Goal: Task Accomplishment & Management: Manage account settings

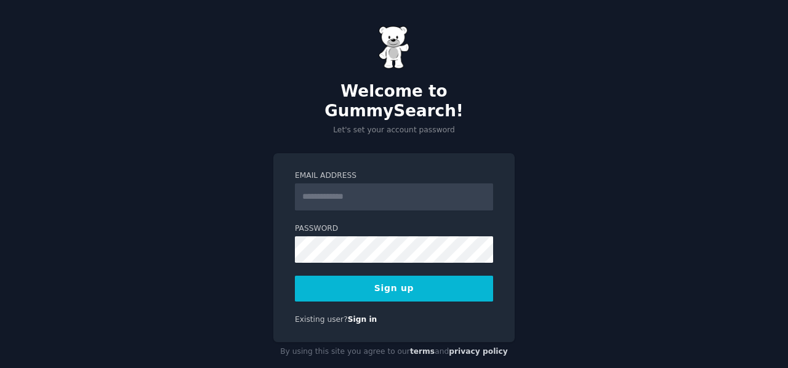
click at [366, 184] on input "Email Address" at bounding box center [394, 197] width 198 height 27
type input "**********"
click at [222, 241] on div "**********" at bounding box center [394, 194] width 788 height 388
click at [327, 276] on button "Sign up" at bounding box center [394, 289] width 198 height 26
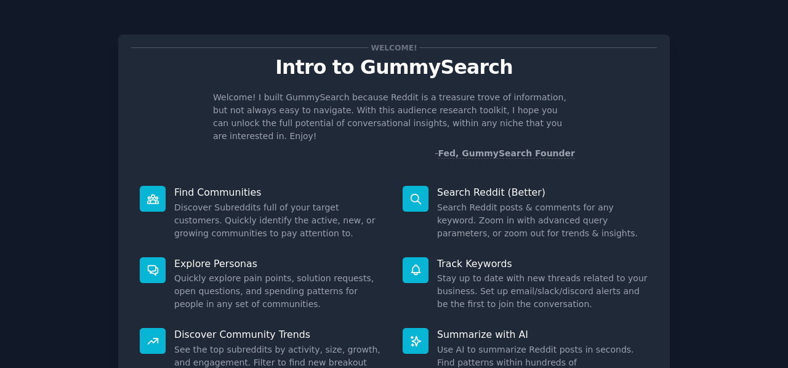
click at [366, 186] on p "Find Communities" at bounding box center [279, 192] width 211 height 13
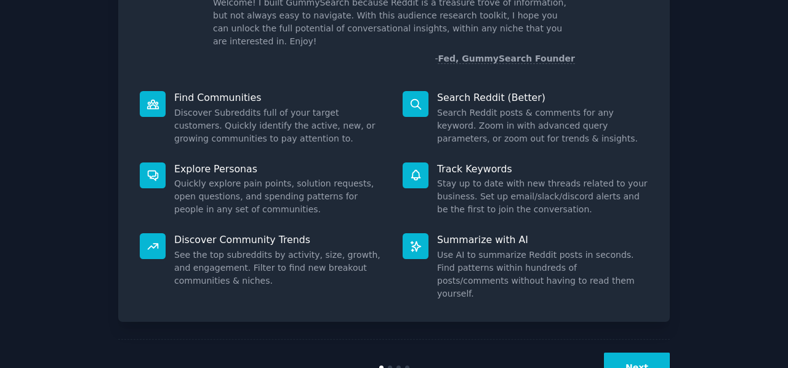
scroll to position [113, 0]
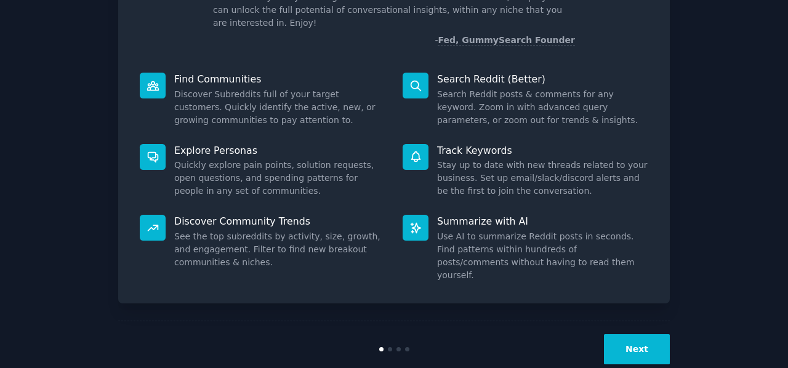
click at [642, 334] on button "Next" at bounding box center [637, 349] width 66 height 30
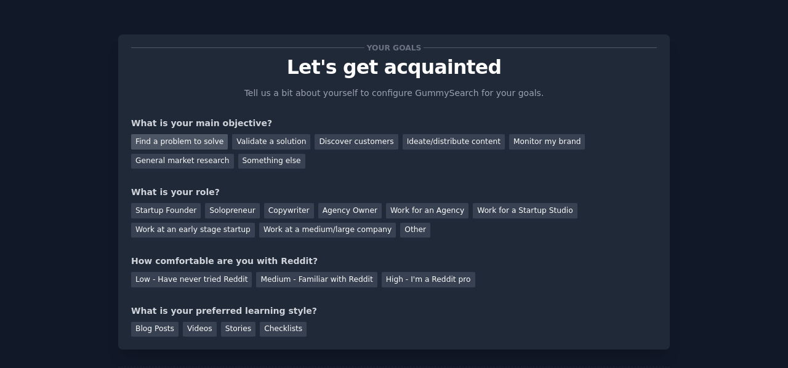
click at [188, 142] on div "Find a problem to solve" at bounding box center [179, 141] width 97 height 15
click at [328, 144] on div "Discover customers" at bounding box center [356, 141] width 83 height 15
click at [188, 145] on div "Find a problem to solve" at bounding box center [179, 141] width 97 height 15
click at [234, 154] on div "General market research" at bounding box center [182, 161] width 103 height 15
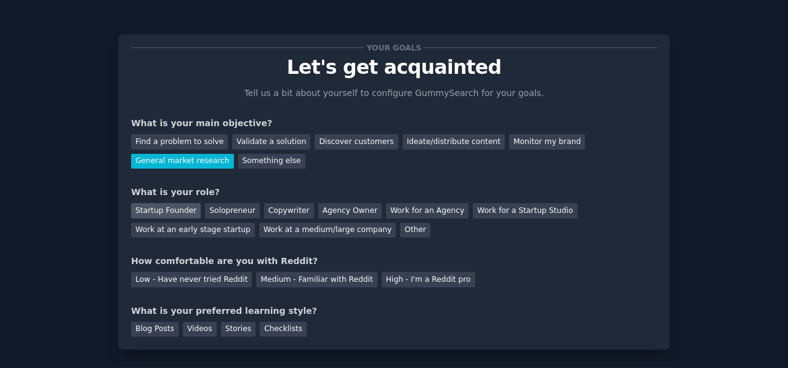
click at [175, 209] on div "Startup Founder" at bounding box center [166, 210] width 70 height 15
click at [175, 143] on div "Find a problem to solve" at bounding box center [179, 141] width 97 height 15
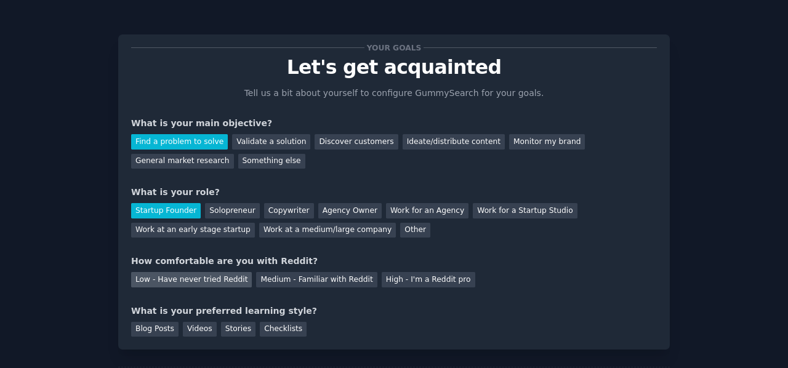
click at [218, 285] on div "Low - Have never tried Reddit" at bounding box center [191, 279] width 121 height 15
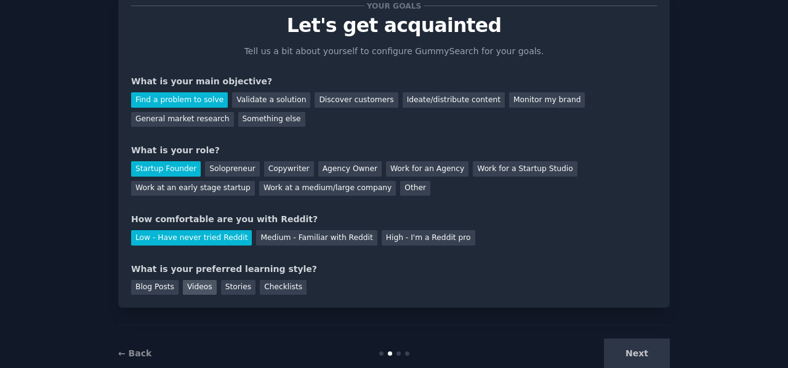
scroll to position [62, 0]
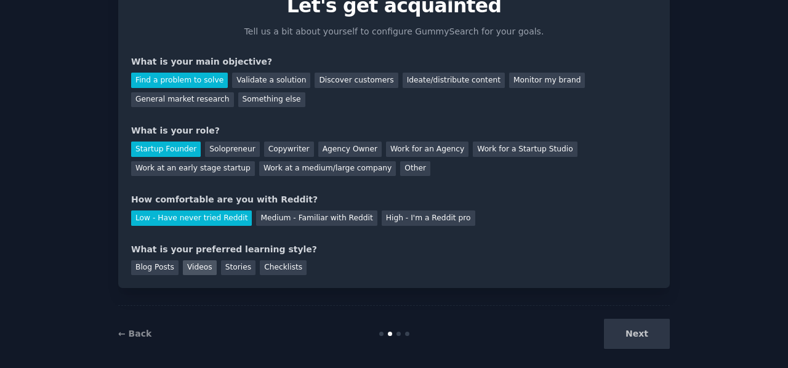
click at [195, 269] on div "Videos" at bounding box center [200, 268] width 34 height 15
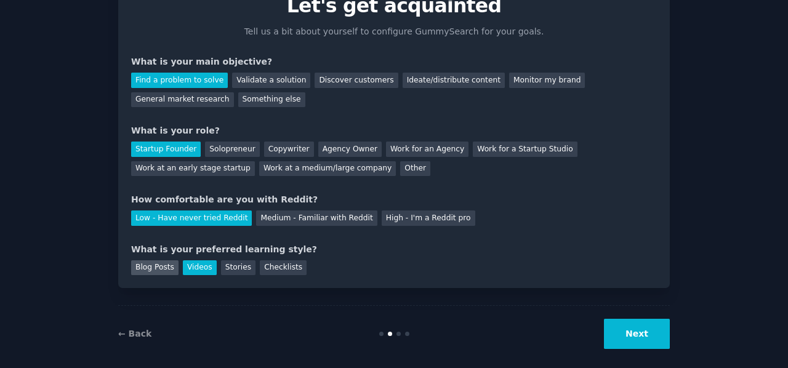
click at [149, 268] on div "Blog Posts" at bounding box center [154, 268] width 47 height 15
click at [209, 275] on div "Your goals Let's get acquainted Tell us a bit about yourself to configure Gummy…" at bounding box center [394, 130] width 552 height 315
click at [204, 270] on div "Videos" at bounding box center [200, 268] width 34 height 15
click at [639, 342] on button "Next" at bounding box center [637, 334] width 66 height 30
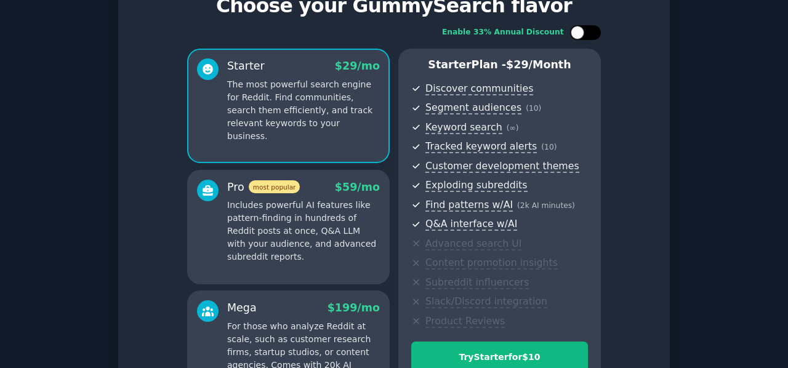
click at [578, 30] on div at bounding box center [578, 33] width 14 height 14
click at [578, 31] on icon at bounding box center [578, 32] width 4 height 3
click at [580, 36] on div at bounding box center [578, 33] width 14 height 14
click at [580, 36] on div at bounding box center [585, 32] width 31 height 15
checkbox input "false"
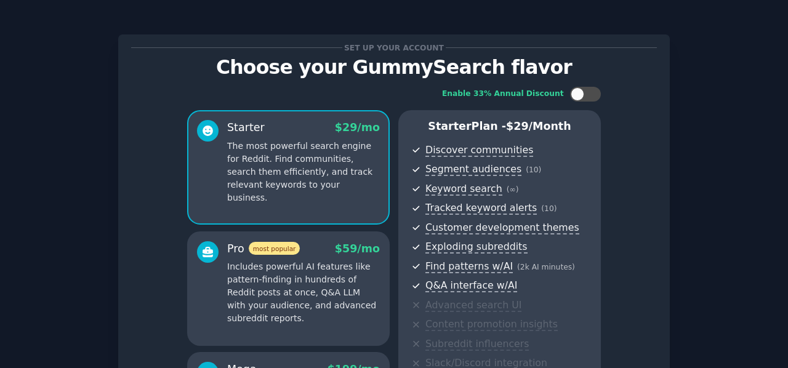
scroll to position [62, 0]
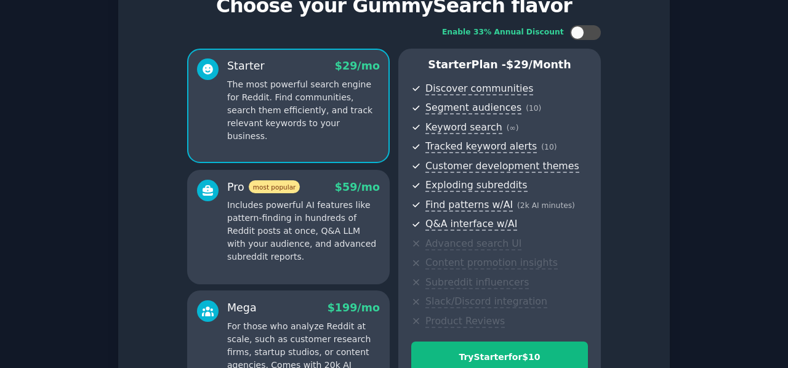
click at [304, 210] on p "Includes powerful AI features like pattern-finding in hundreds of Reddit posts …" at bounding box center [303, 231] width 153 height 65
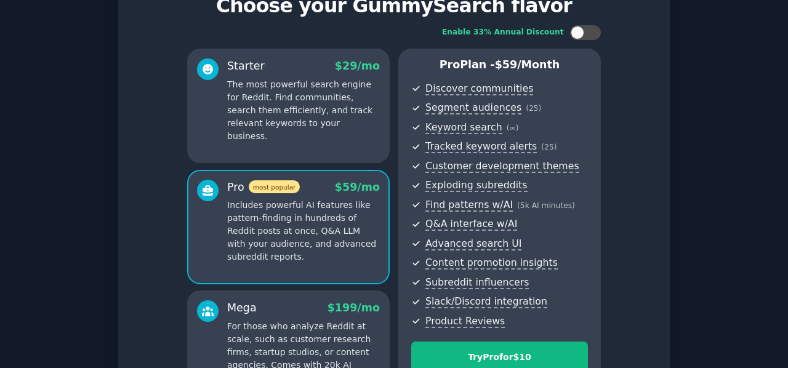
click at [277, 336] on p "For those who analyze Reddit at scale, such as customer research firms, startup…" at bounding box center [303, 352] width 153 height 65
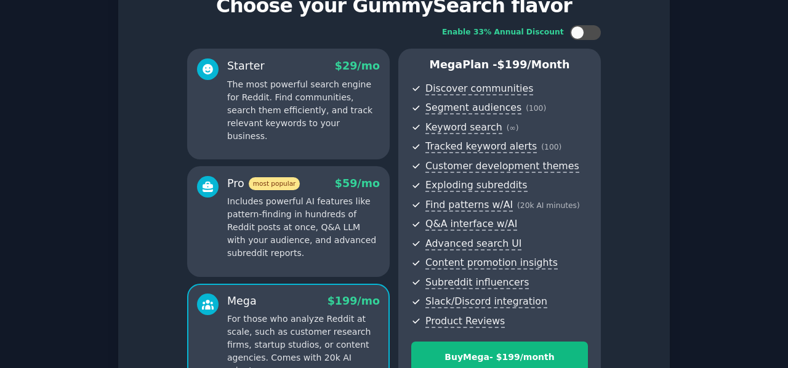
click at [251, 104] on p "The most powerful search engine for Reddit. Find communities, search them effic…" at bounding box center [303, 110] width 153 height 65
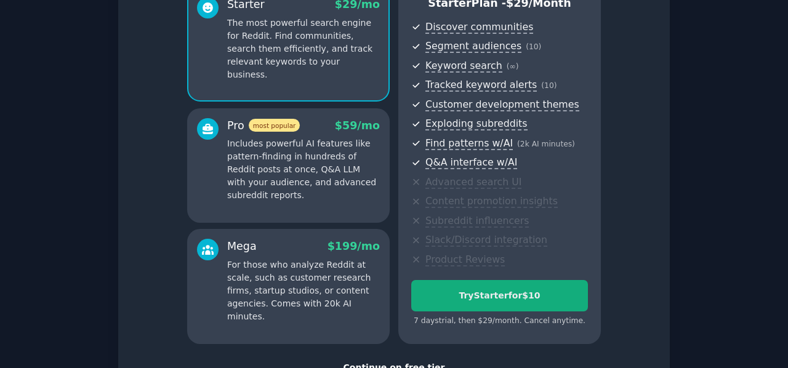
scroll to position [185, 0]
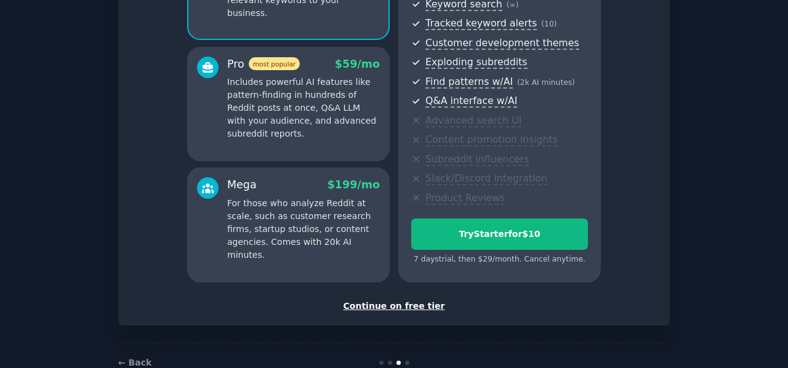
click at [386, 303] on div "Continue on free tier" at bounding box center [394, 306] width 526 height 13
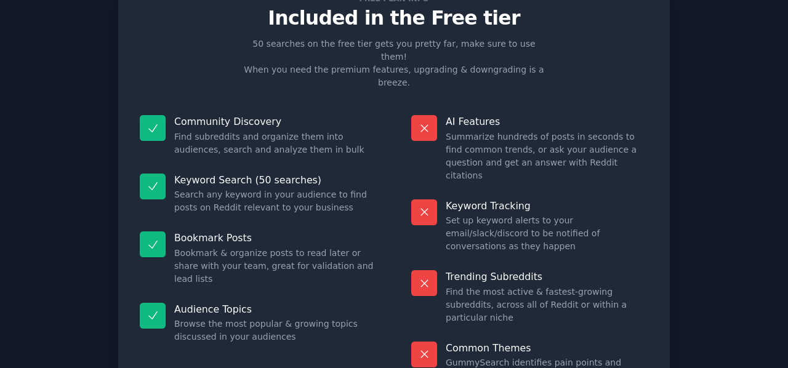
scroll to position [111, 0]
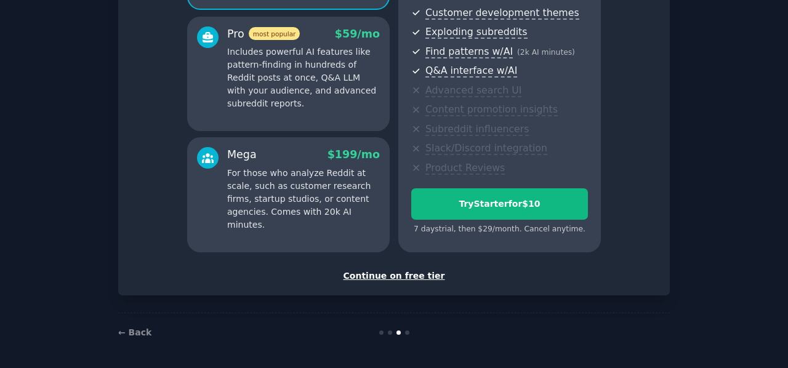
click at [378, 279] on div "Continue on free tier" at bounding box center [394, 276] width 526 height 13
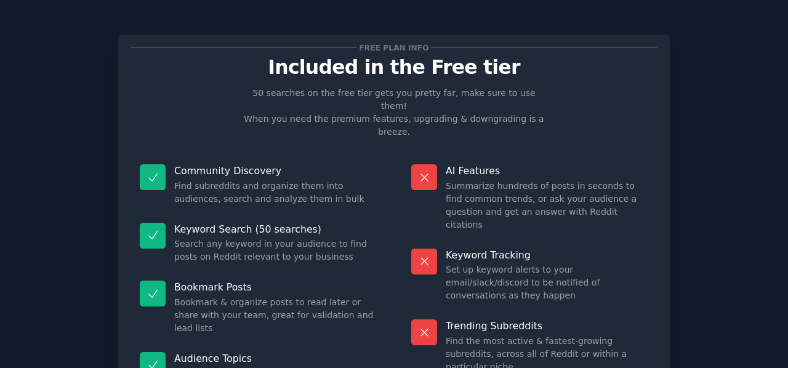
scroll to position [111, 0]
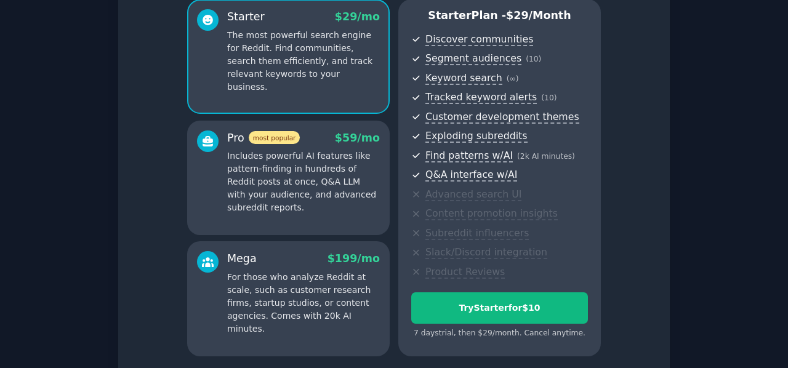
scroll to position [215, 0]
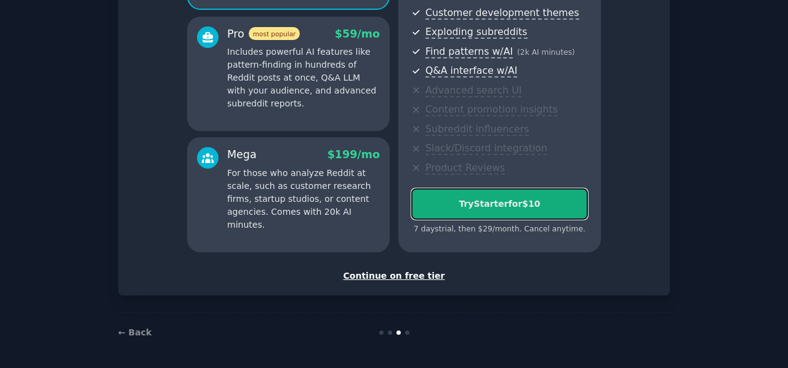
click at [491, 196] on button "Try Starter for $10" at bounding box center [499, 203] width 177 height 31
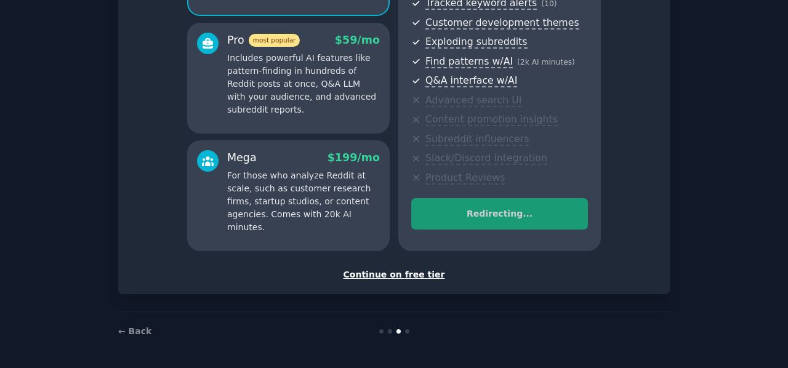
scroll to position [204, 0]
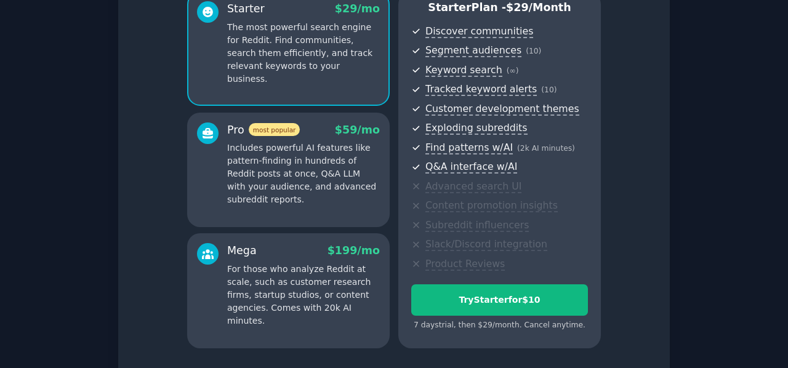
scroll to position [185, 0]
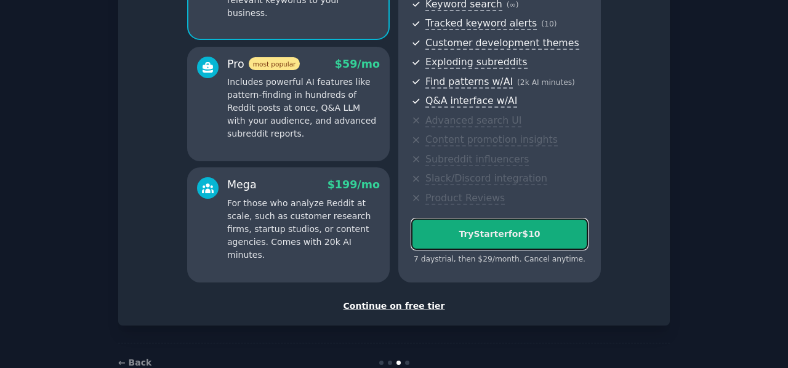
click at [555, 228] on div "Try Starter for $10" at bounding box center [500, 234] width 176 height 13
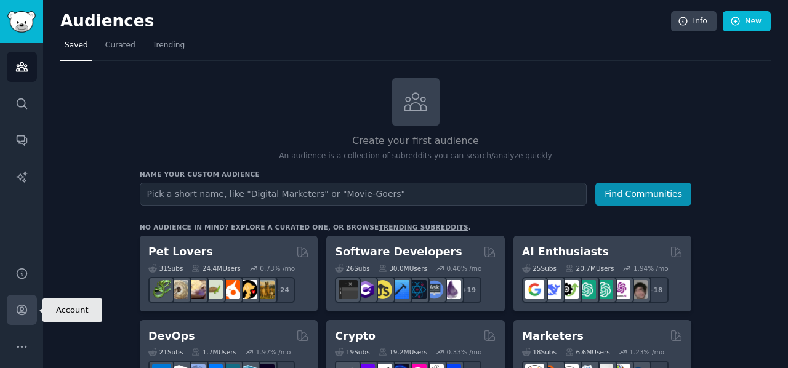
click at [28, 307] on link "Account" at bounding box center [22, 310] width 30 height 30
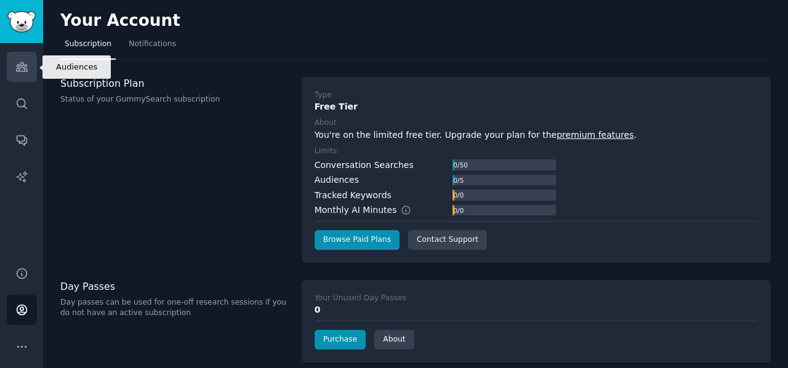
click at [11, 65] on link "Audiences" at bounding box center [22, 67] width 30 height 30
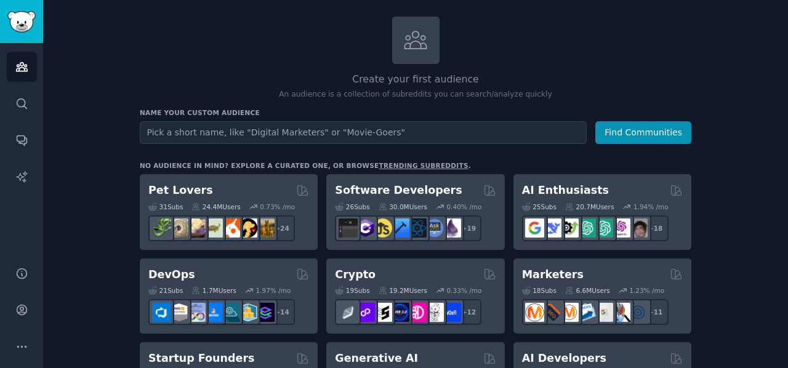
scroll to position [123, 0]
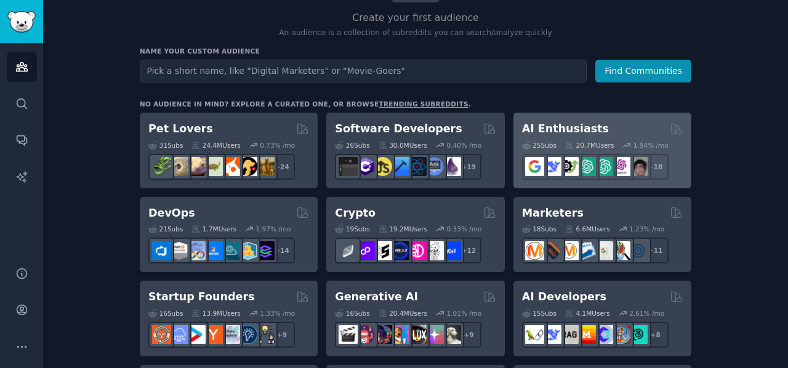
click at [634, 126] on div "AI Enthusiasts" at bounding box center [602, 128] width 161 height 15
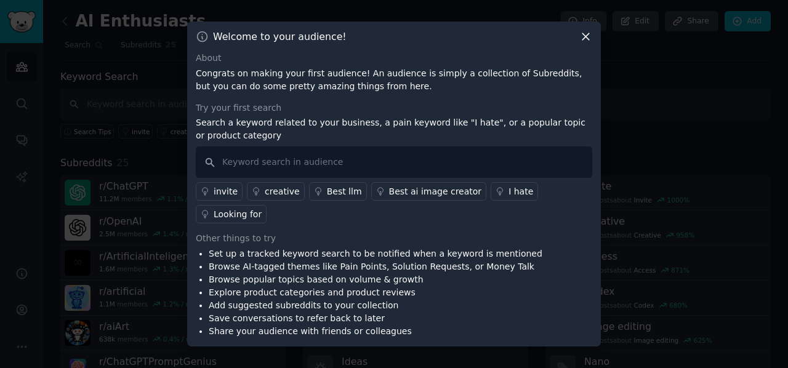
click at [586, 43] on icon at bounding box center [586, 36] width 13 height 13
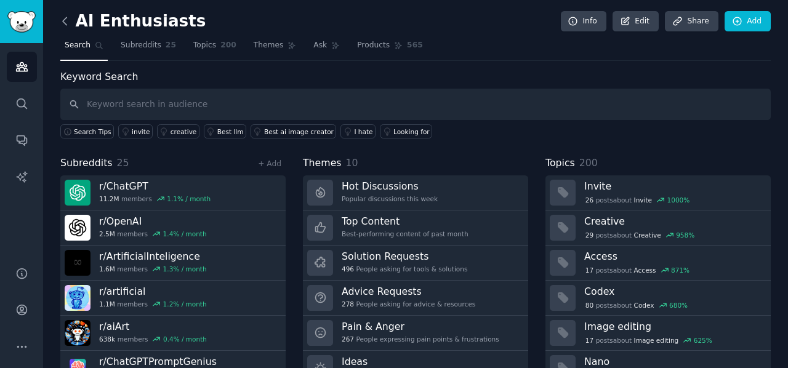
click at [61, 22] on icon at bounding box center [65, 21] width 13 height 13
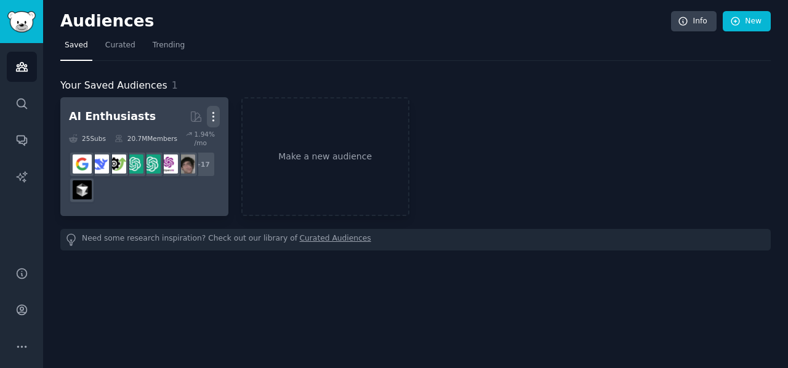
click at [219, 112] on icon "button" at bounding box center [213, 116] width 13 height 13
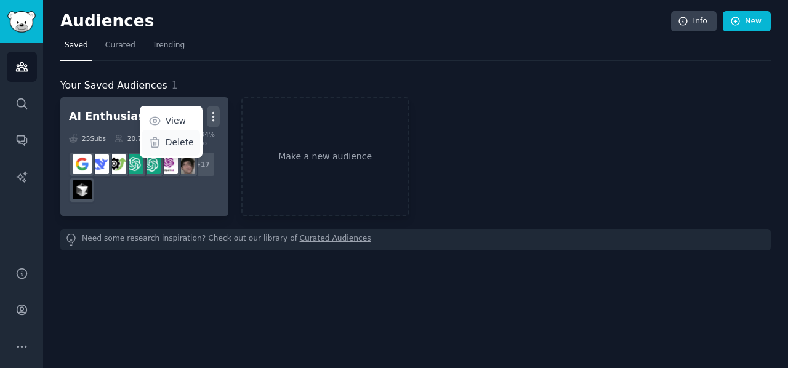
click at [185, 140] on p "Delete" at bounding box center [180, 142] width 28 height 13
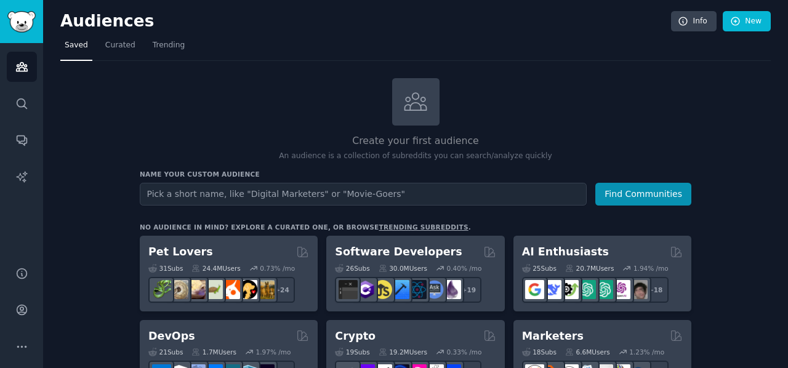
click at [387, 225] on link "trending subreddits" at bounding box center [423, 227] width 89 height 7
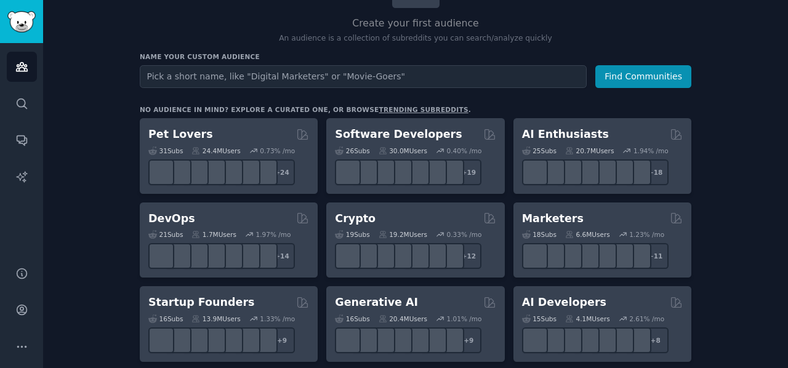
scroll to position [123, 0]
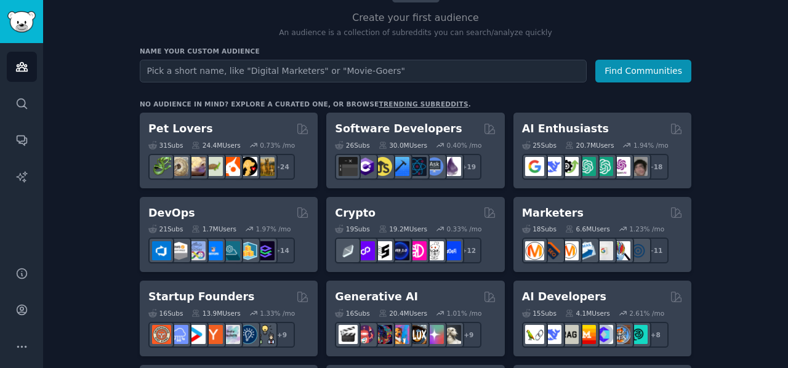
click at [379, 105] on link "trending subreddits" at bounding box center [423, 103] width 89 height 7
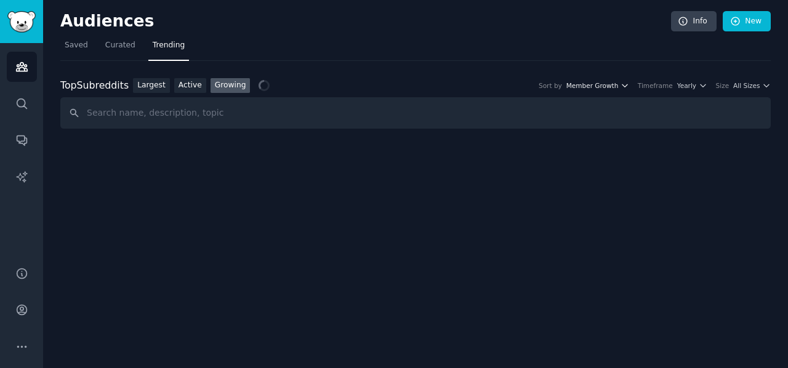
click at [605, 85] on span "Member Growth" at bounding box center [593, 85] width 52 height 9
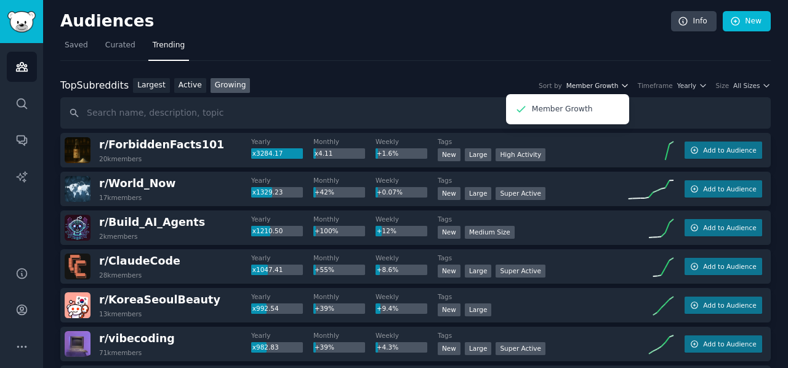
click at [619, 84] on span "Member Growth" at bounding box center [593, 85] width 52 height 9
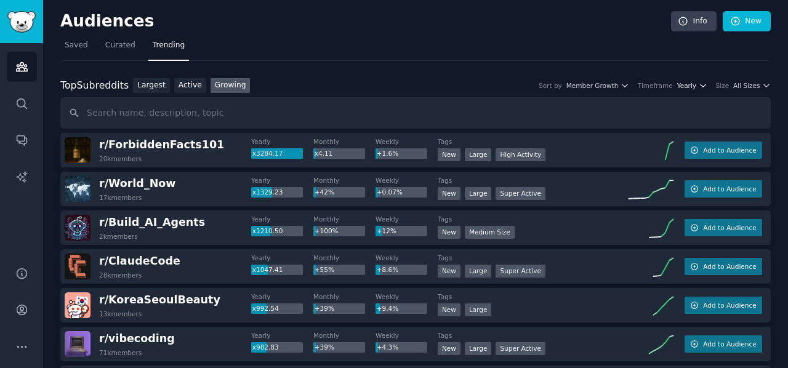
click at [689, 86] on span "Yearly" at bounding box center [686, 85] width 19 height 9
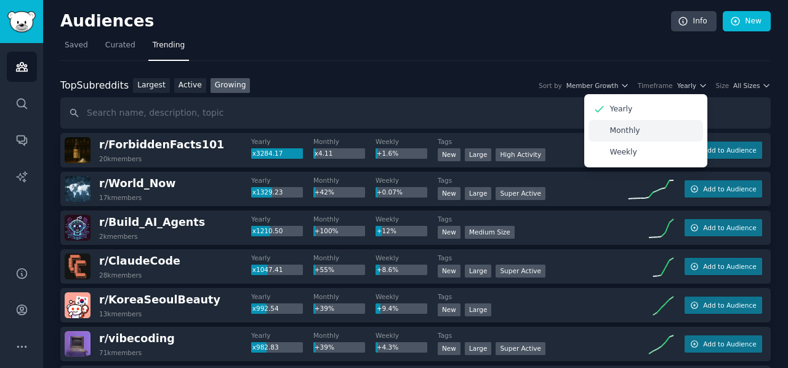
click at [636, 135] on div "Monthly" at bounding box center [646, 131] width 115 height 22
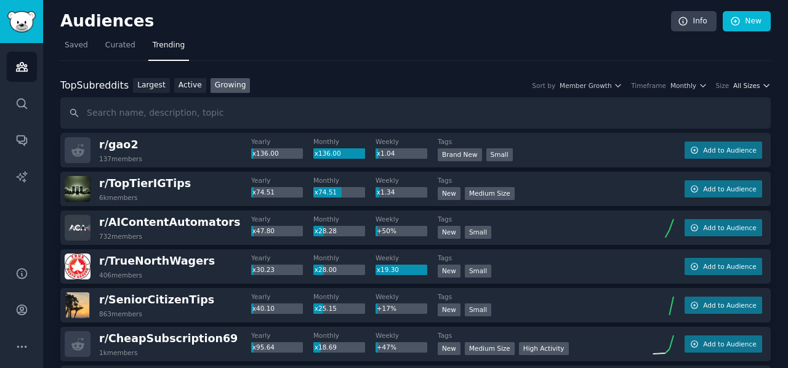
click at [742, 87] on span "All Sizes" at bounding box center [746, 85] width 26 height 9
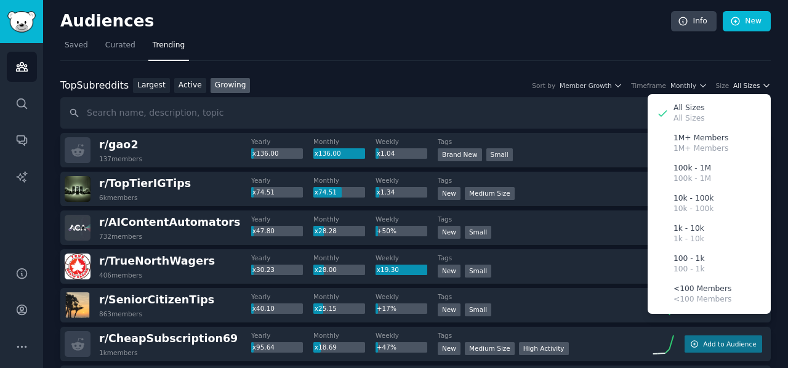
click at [742, 87] on span "All Sizes" at bounding box center [746, 85] width 26 height 9
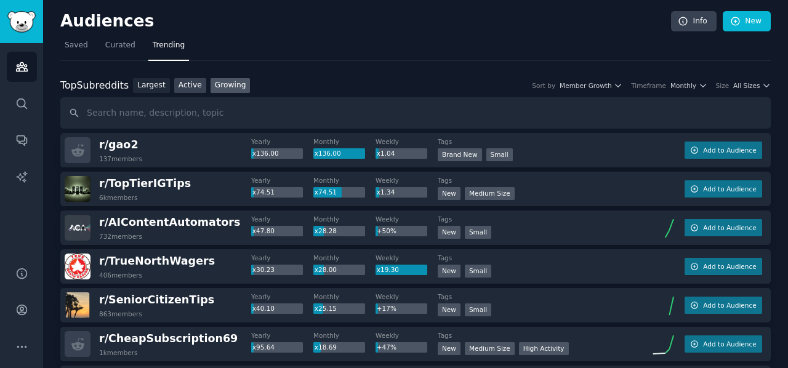
click at [192, 81] on link "Active" at bounding box center [190, 85] width 32 height 15
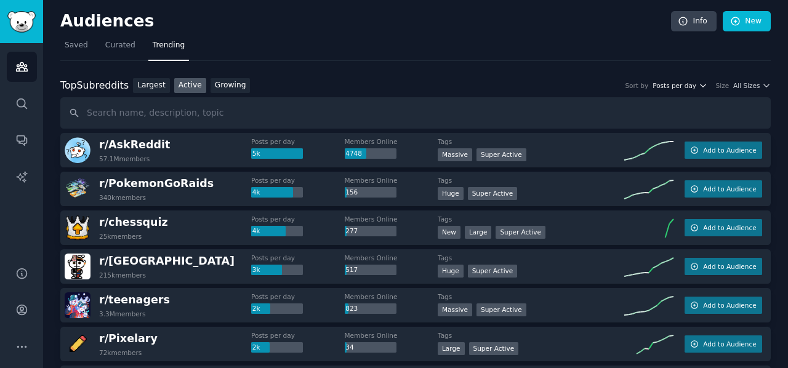
click at [700, 84] on button "Posts per day" at bounding box center [680, 85] width 54 height 9
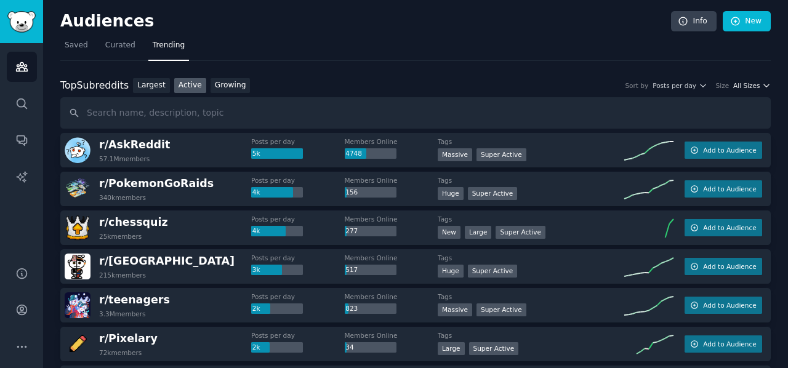
click at [744, 88] on span "All Sizes" at bounding box center [746, 85] width 26 height 9
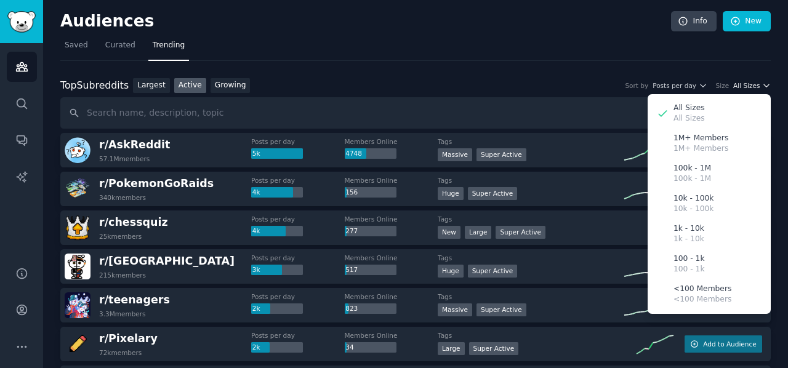
click at [744, 88] on span "All Sizes" at bounding box center [746, 85] width 26 height 9
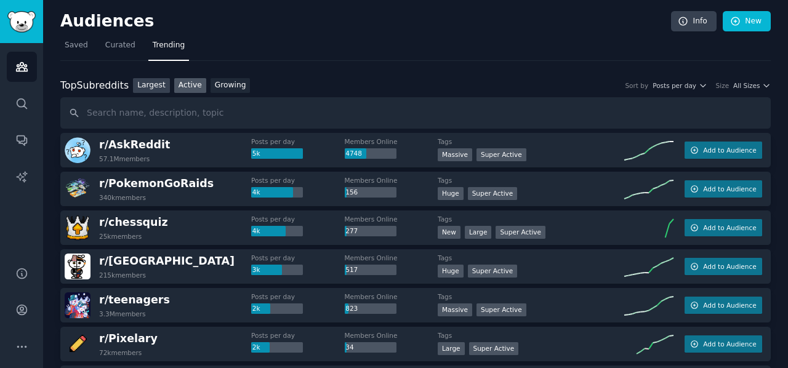
click at [150, 83] on link "Largest" at bounding box center [151, 85] width 37 height 15
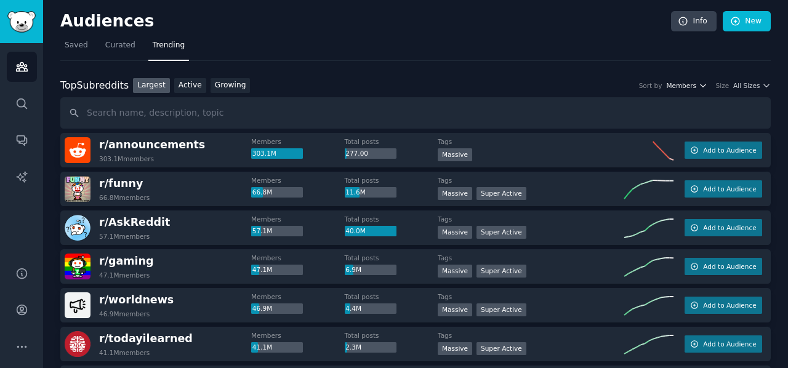
click at [692, 88] on span "Members" at bounding box center [681, 85] width 30 height 9
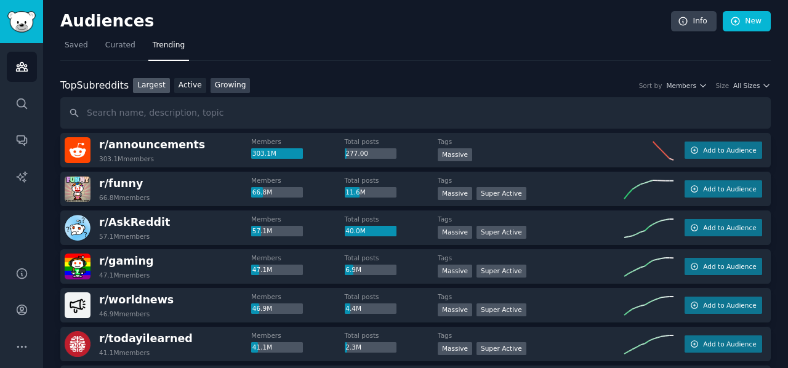
click at [229, 87] on link "Growing" at bounding box center [231, 85] width 40 height 15
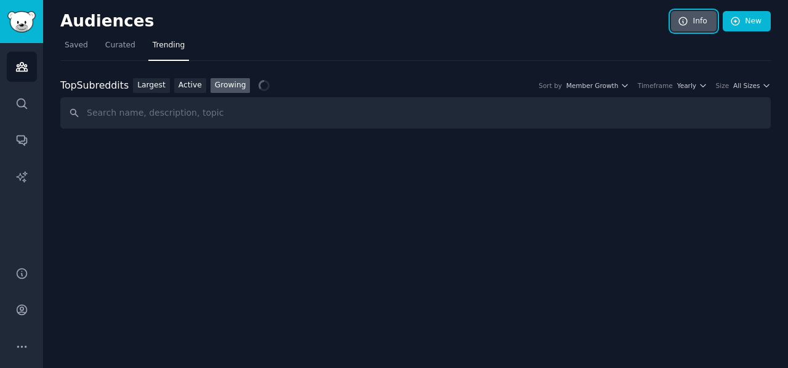
click at [705, 25] on link "Info" at bounding box center [694, 21] width 46 height 21
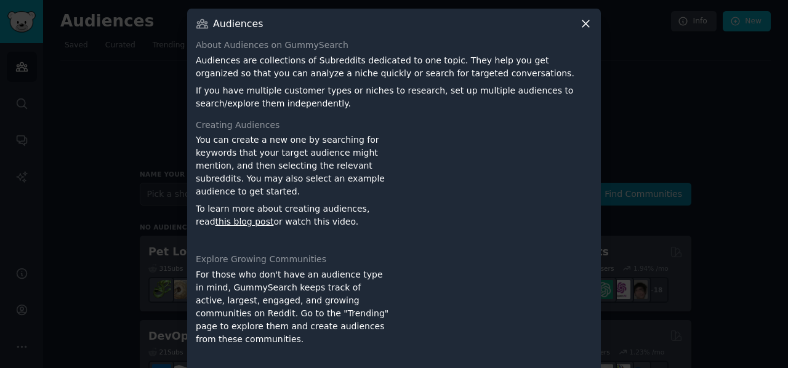
click at [585, 19] on icon at bounding box center [586, 23] width 13 height 13
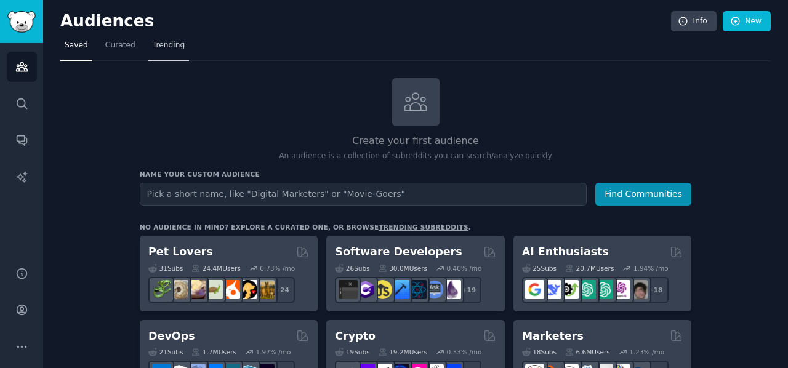
click at [164, 47] on span "Trending" at bounding box center [169, 45] width 32 height 11
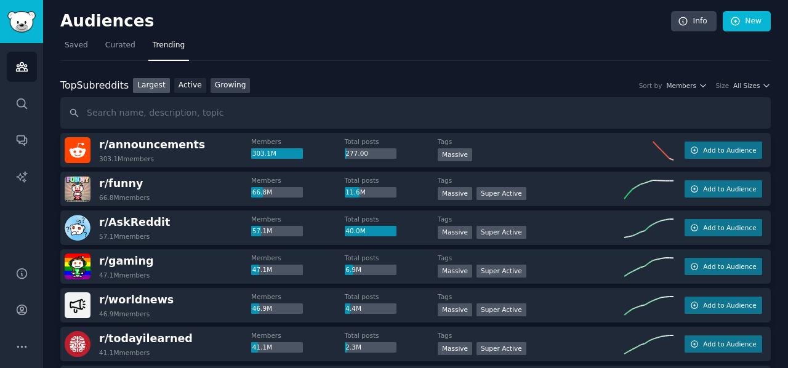
click at [225, 89] on link "Growing" at bounding box center [231, 85] width 40 height 15
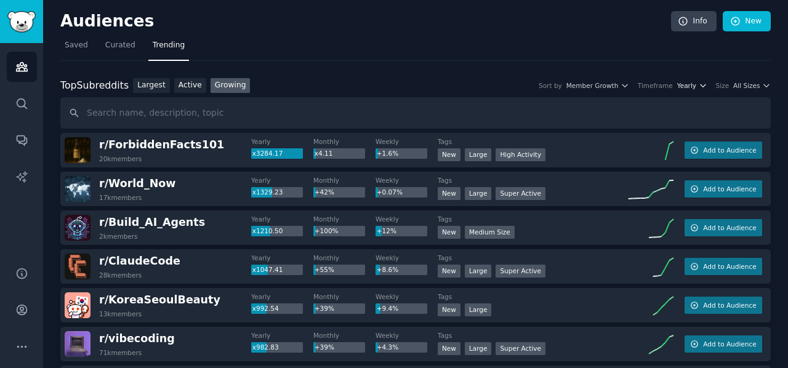
click at [703, 85] on icon "button" at bounding box center [703, 85] width 9 height 9
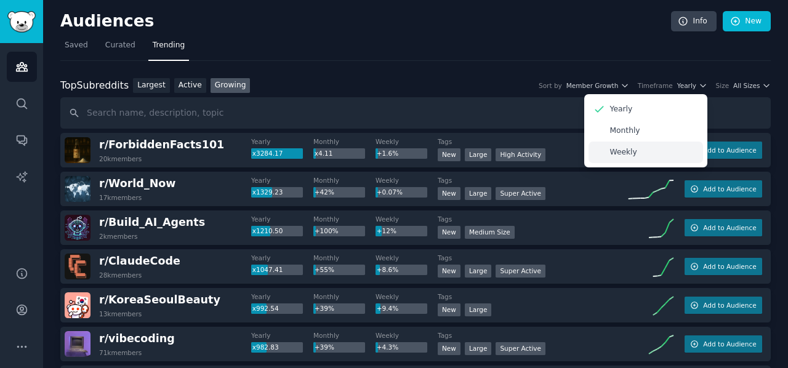
click at [622, 158] on div "Weekly" at bounding box center [646, 153] width 115 height 22
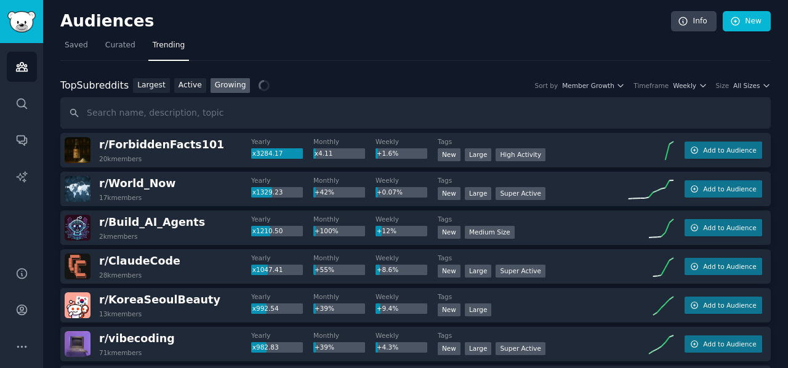
click at [603, 89] on div "Top Subreddits Top Subreddits Largest Active Growing Sort by Member Growth Time…" at bounding box center [415, 85] width 711 height 15
click at [603, 83] on span "Member Growth" at bounding box center [588, 85] width 52 height 9
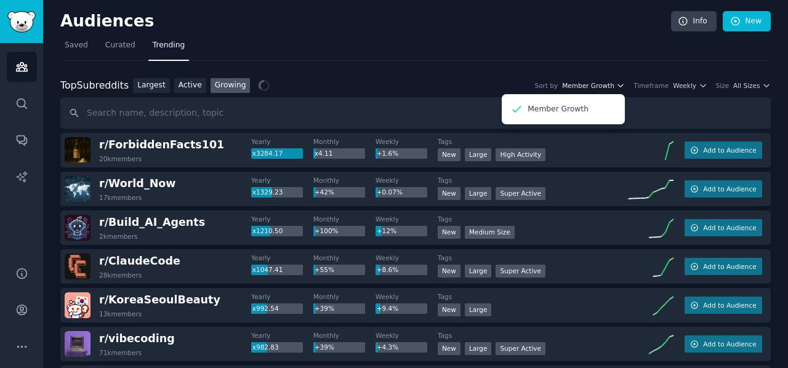
click at [603, 83] on span "Member Growth" at bounding box center [588, 85] width 52 height 9
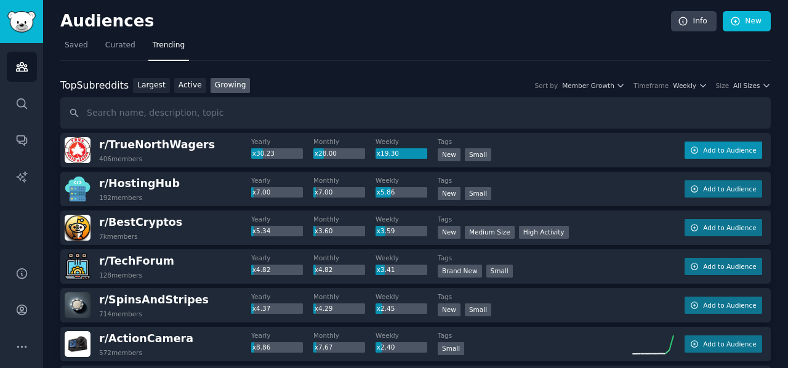
drag, startPoint x: 148, startPoint y: 145, endPoint x: 706, endPoint y: 152, distance: 557.4
click at [706, 152] on span "Add to Audience" at bounding box center [729, 150] width 53 height 9
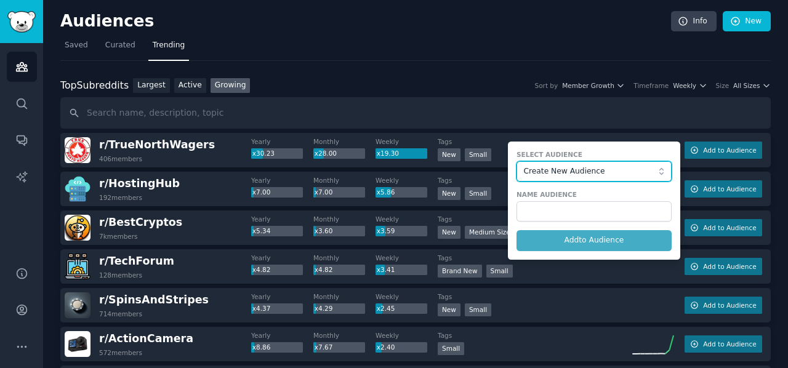
click at [581, 169] on span "Create New Audience" at bounding box center [591, 171] width 135 height 11
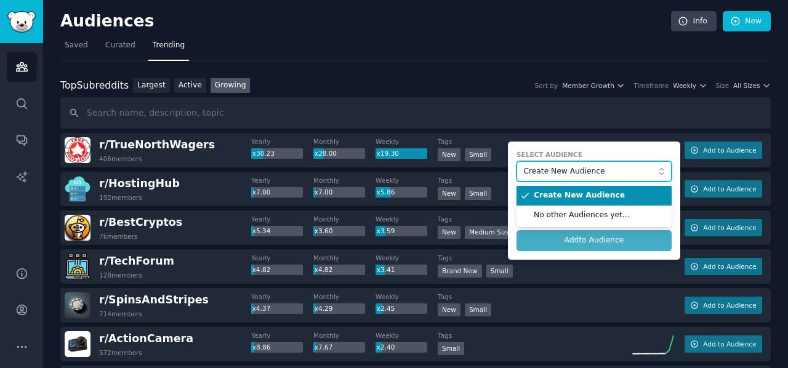
click at [581, 169] on span "Create New Audience" at bounding box center [591, 171] width 135 height 11
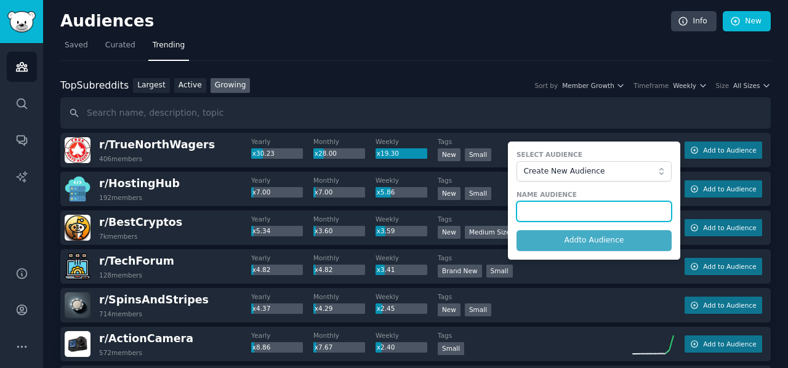
click at [554, 210] on input "text" at bounding box center [594, 211] width 155 height 21
click at [535, 207] on input "text" at bounding box center [594, 211] width 155 height 21
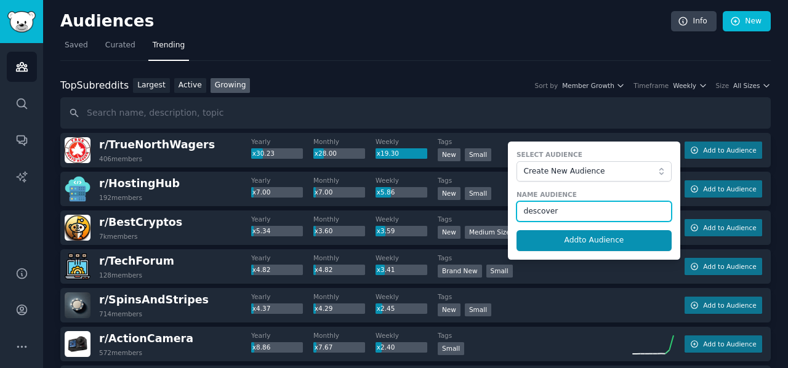
click at [528, 211] on input "descover" at bounding box center [594, 211] width 155 height 21
click at [560, 206] on input "discover" at bounding box center [594, 211] width 155 height 21
type input "discover"
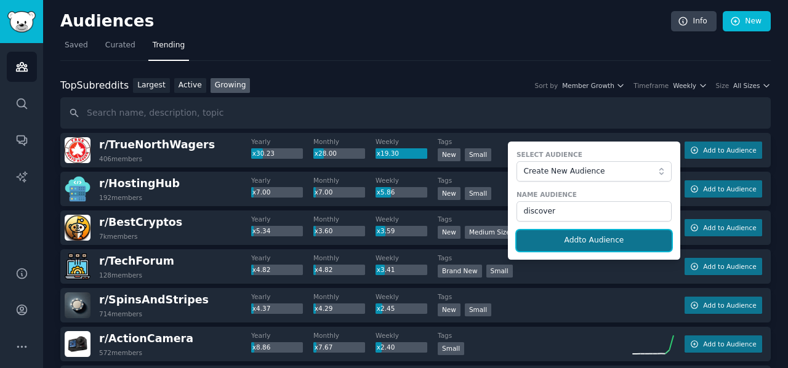
click at [573, 244] on button "Add to Audience" at bounding box center [594, 240] width 155 height 21
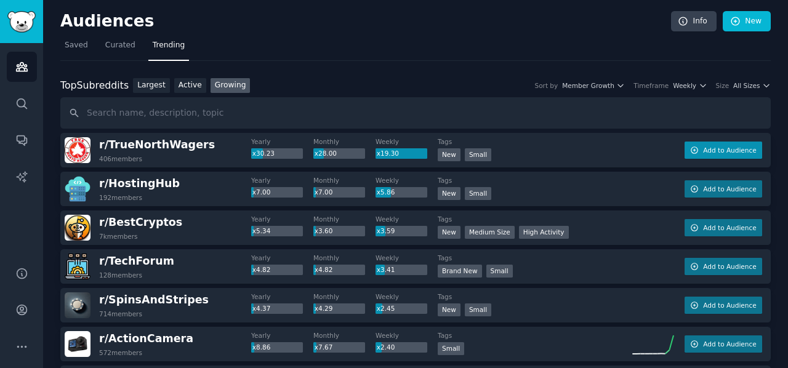
click at [713, 152] on span "Add to Audience" at bounding box center [729, 150] width 53 height 9
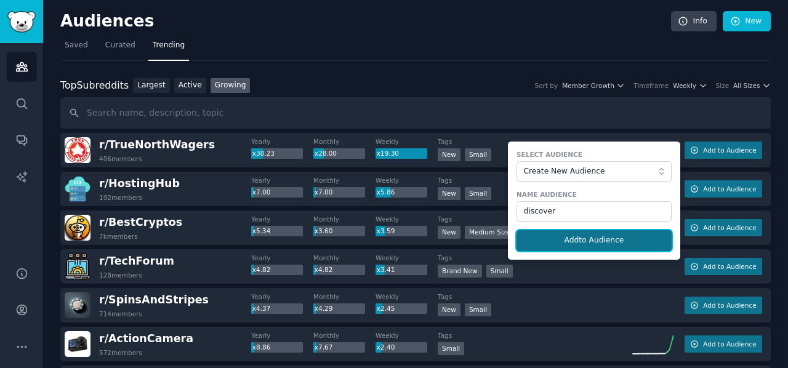
click at [585, 235] on button "Add to Audience" at bounding box center [594, 240] width 155 height 21
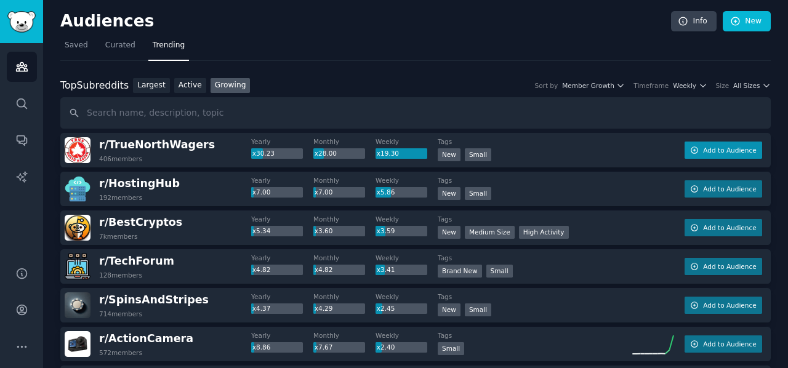
click at [702, 148] on button "Add to Audience" at bounding box center [724, 150] width 78 height 17
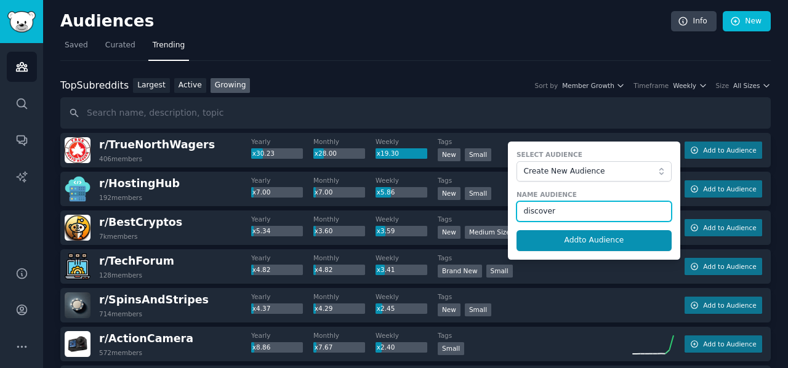
click at [546, 206] on input "discover" at bounding box center [594, 211] width 155 height 21
click at [443, 91] on div "Top Subreddits Top Subreddits Largest Active Growing Sort by Member Growth Time…" at bounding box center [415, 85] width 711 height 15
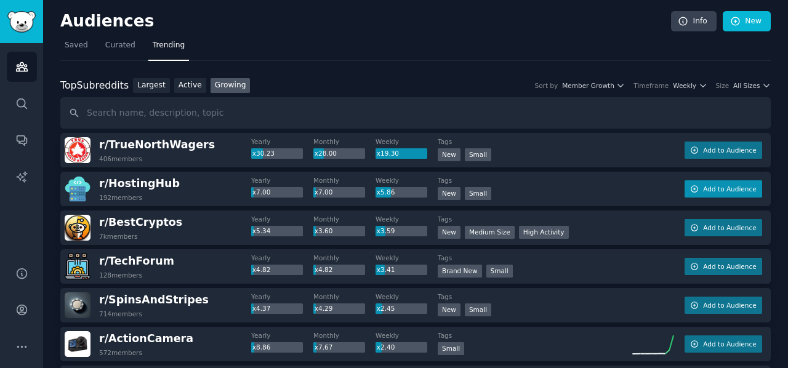
click at [732, 187] on span "Add to Audience" at bounding box center [729, 189] width 53 height 9
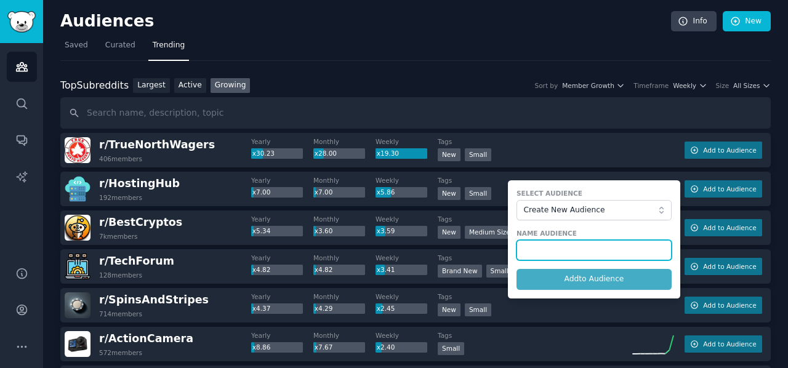
click at [589, 246] on input "text" at bounding box center [594, 250] width 155 height 21
paste input "discover"
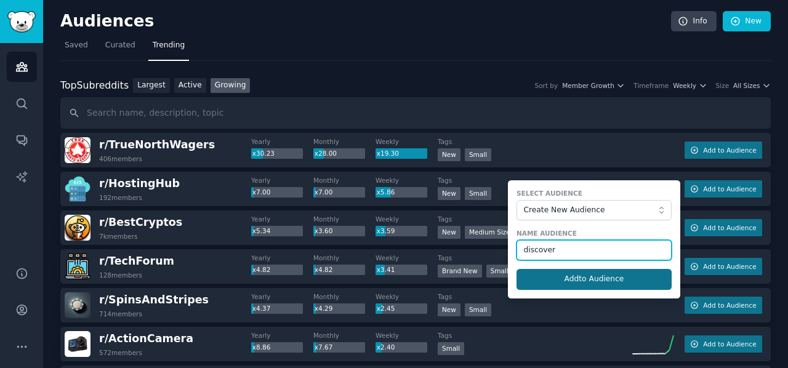
type input "discover"
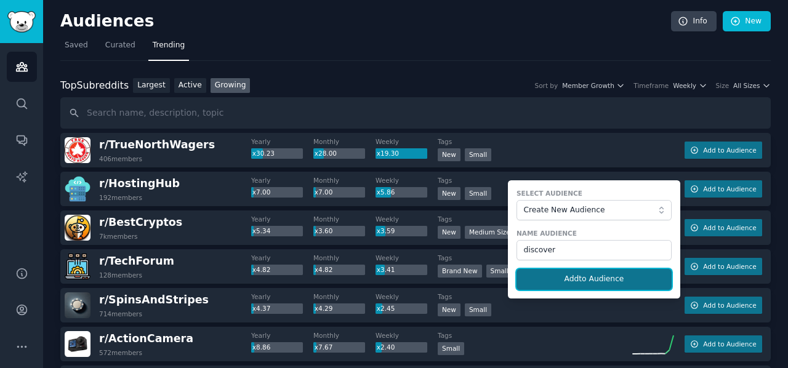
click at [586, 276] on button "Add to Audience" at bounding box center [594, 279] width 155 height 21
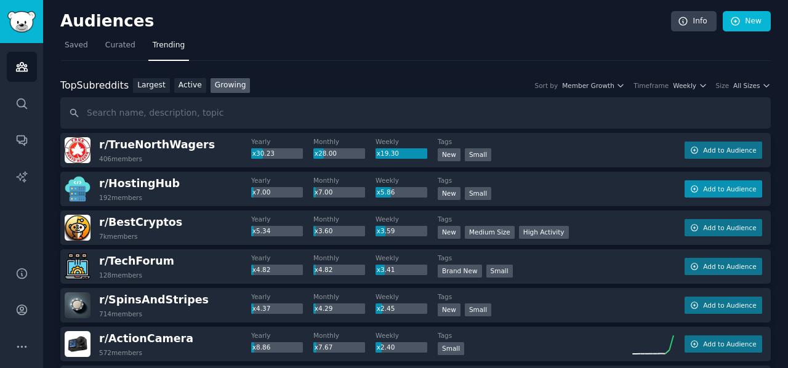
click at [706, 185] on span "Add to Audience" at bounding box center [729, 189] width 53 height 9
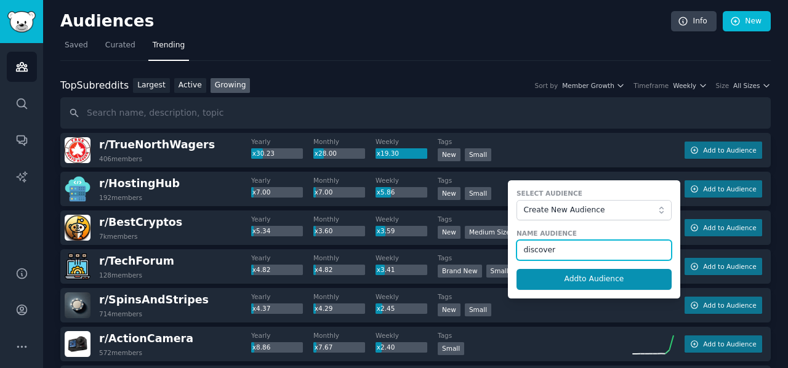
click at [577, 248] on input "discover" at bounding box center [594, 250] width 155 height 21
type input "discovering"
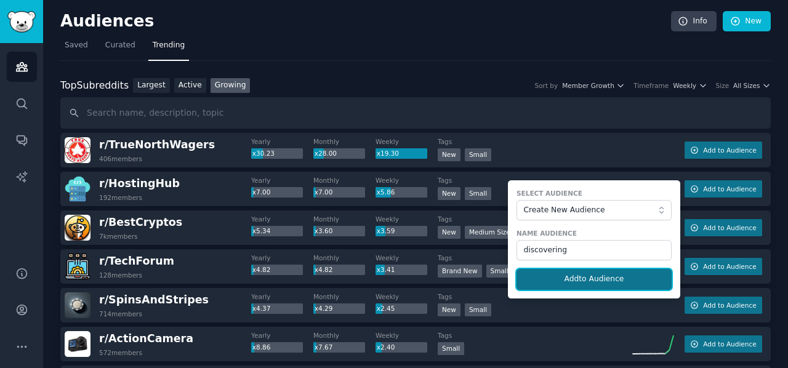
click at [553, 282] on button "Add to Audience" at bounding box center [594, 279] width 155 height 21
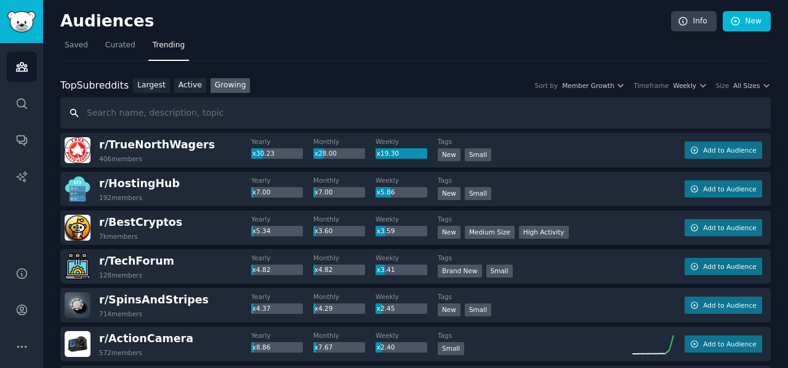
click at [512, 108] on input "text" at bounding box center [415, 112] width 711 height 31
click at [709, 224] on span "Add to Audience" at bounding box center [729, 228] width 53 height 9
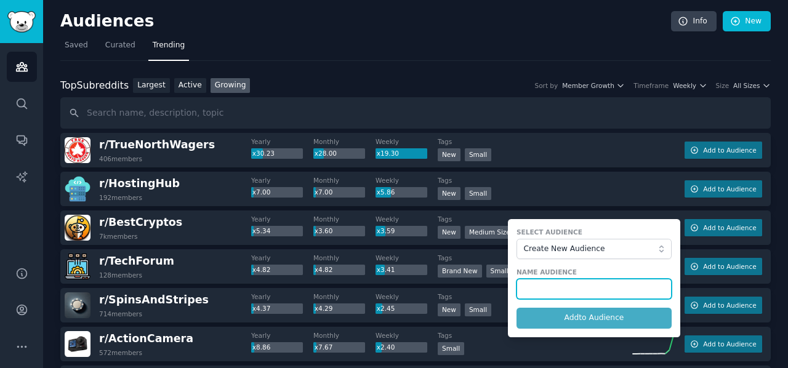
click at [525, 285] on input "text" at bounding box center [594, 289] width 155 height 21
paste input "discover"
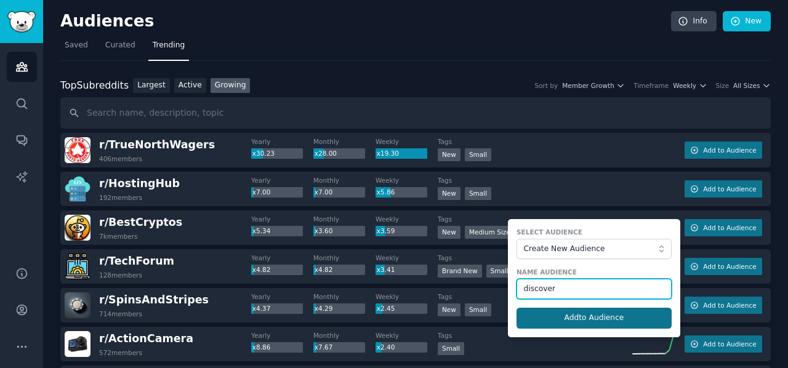
type input "discover"
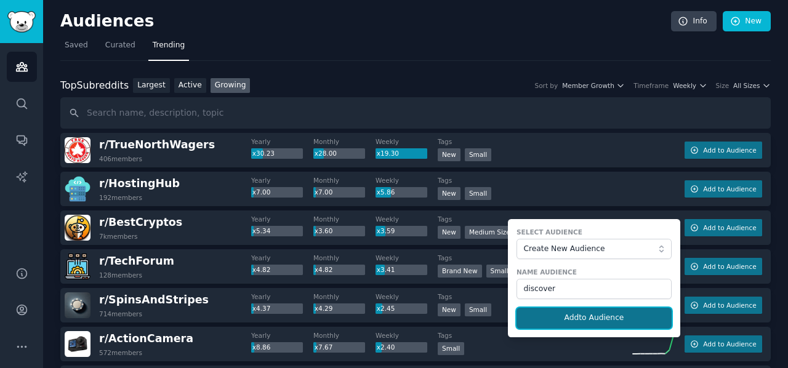
click at [549, 317] on button "Add to Audience" at bounding box center [594, 318] width 155 height 21
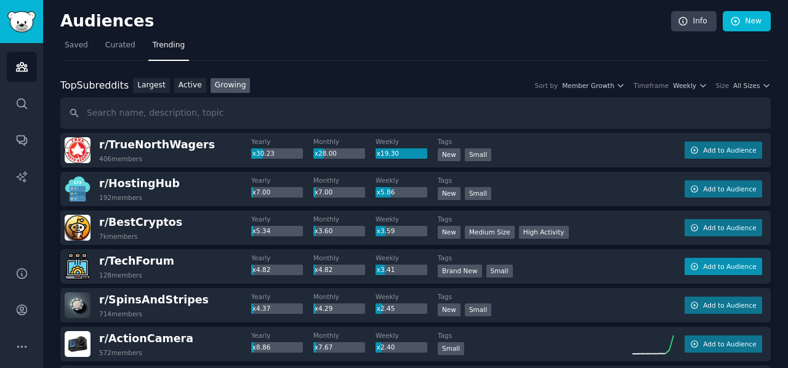
click at [708, 269] on span "Add to Audience" at bounding box center [729, 266] width 53 height 9
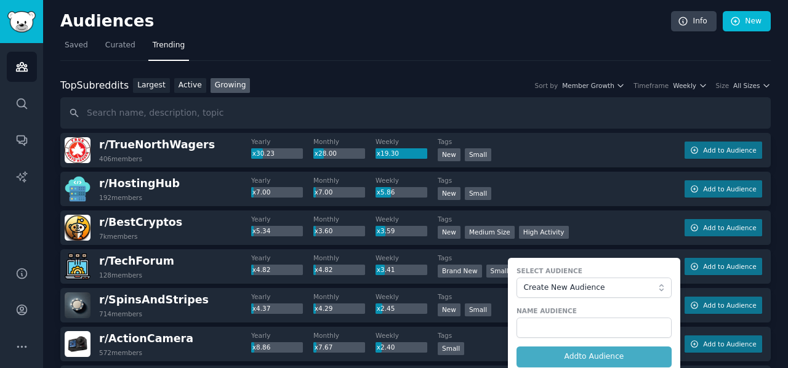
click at [588, 354] on form "Select Audience Create New Audience Name Audience Add to Audience" at bounding box center [594, 317] width 172 height 118
click at [550, 283] on span "Create New Audience" at bounding box center [591, 288] width 135 height 11
click at [545, 326] on span "No other Audiences yet..." at bounding box center [598, 331] width 129 height 11
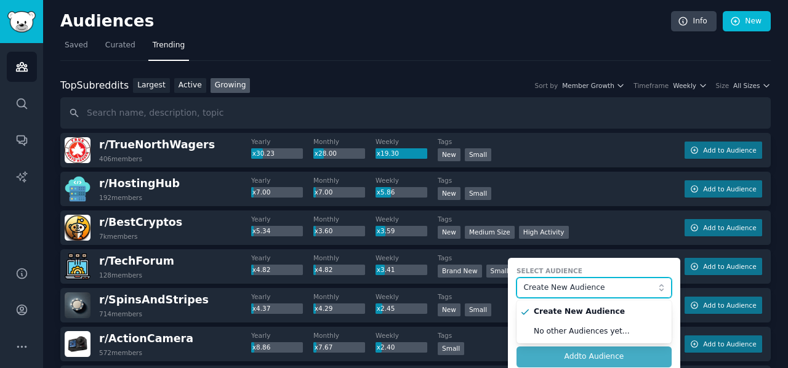
click at [548, 291] on span "Create New Audience" at bounding box center [591, 288] width 135 height 11
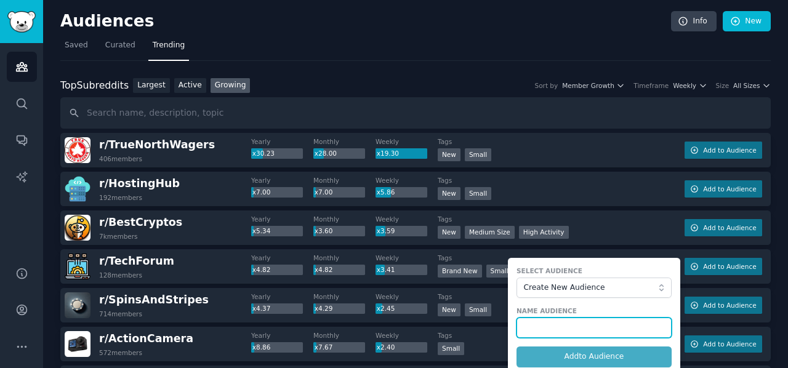
click at [541, 318] on input "text" at bounding box center [594, 328] width 155 height 21
paste input "discover"
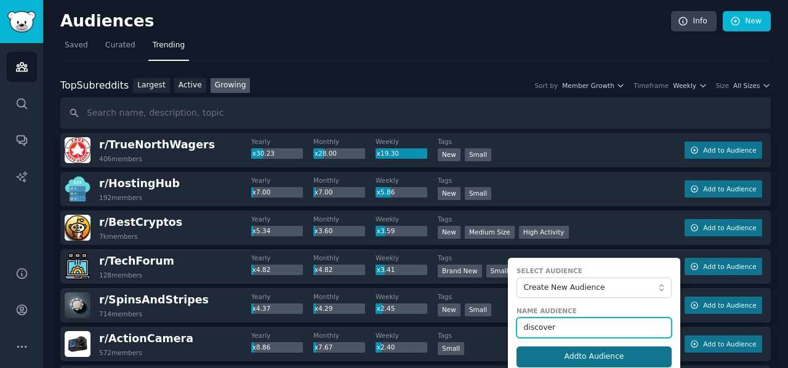
type input "discover"
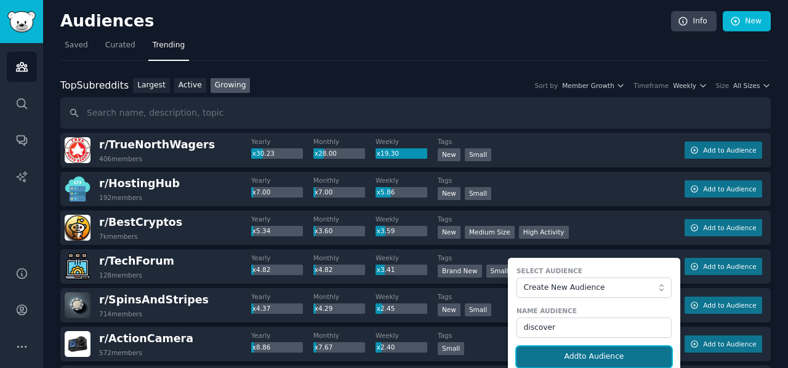
click at [561, 352] on button "Add to Audience" at bounding box center [594, 357] width 155 height 21
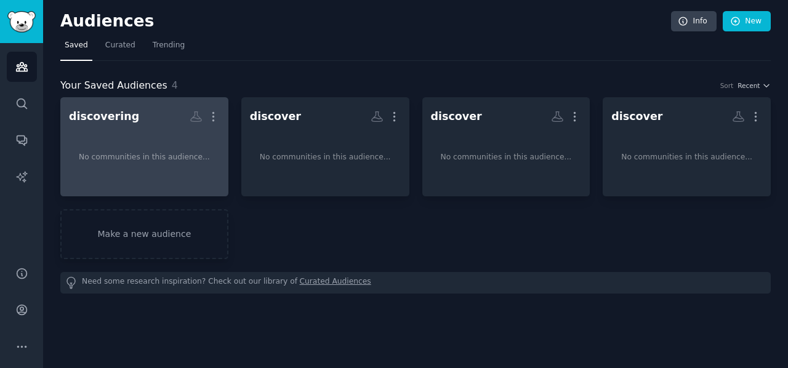
click at [159, 152] on div "No communities in this audience..." at bounding box center [144, 157] width 131 height 11
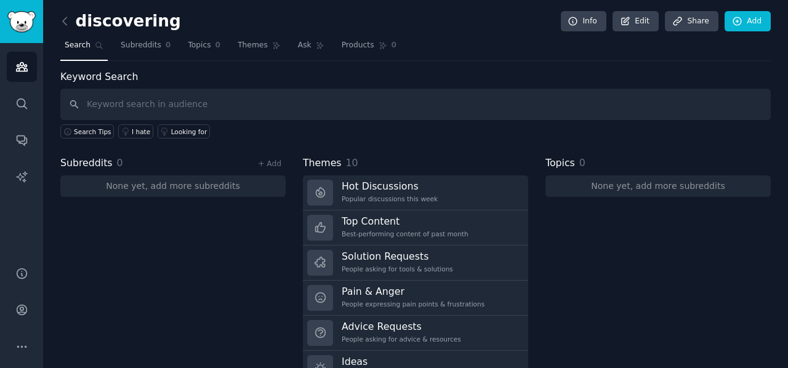
click at [58, 16] on div "discovering Info Edit Share Add Search Subreddits 0 Topics 0 Themes Ask Product…" at bounding box center [415, 212] width 745 height 425
click at [60, 22] on div "discovering Info Edit Share Add Search Subreddits 0 Topics 0 Themes Ask Product…" at bounding box center [415, 212] width 745 height 425
click at [70, 25] on icon at bounding box center [65, 21] width 13 height 13
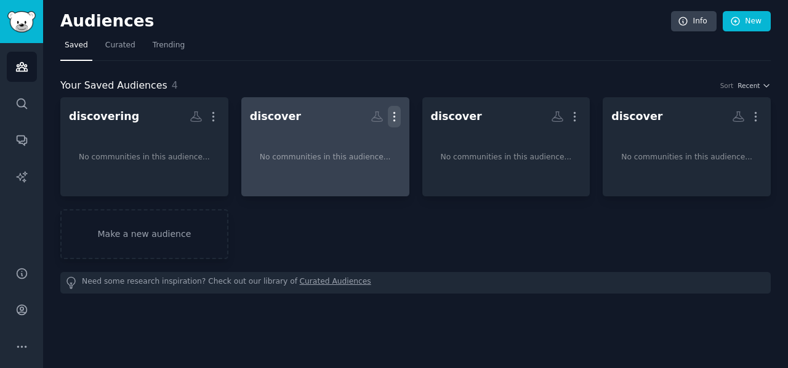
click at [394, 116] on icon "button" at bounding box center [394, 117] width 1 height 9
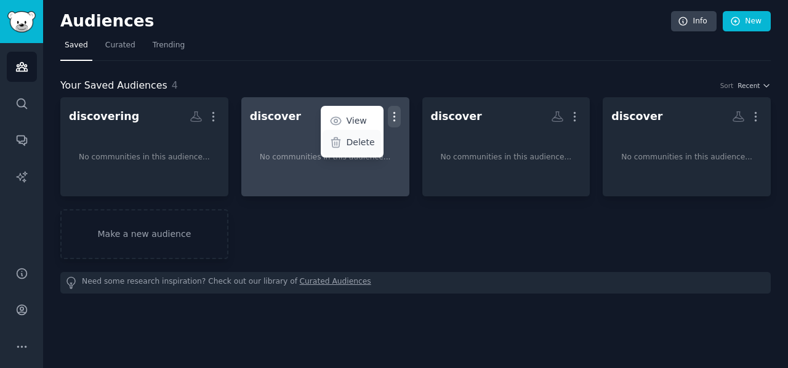
click at [362, 136] on p "Delete" at bounding box center [361, 142] width 28 height 13
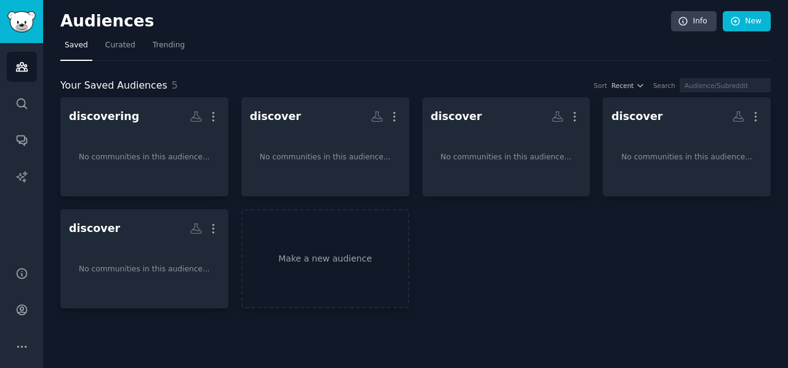
click at [400, 113] on icon "button" at bounding box center [394, 116] width 13 height 13
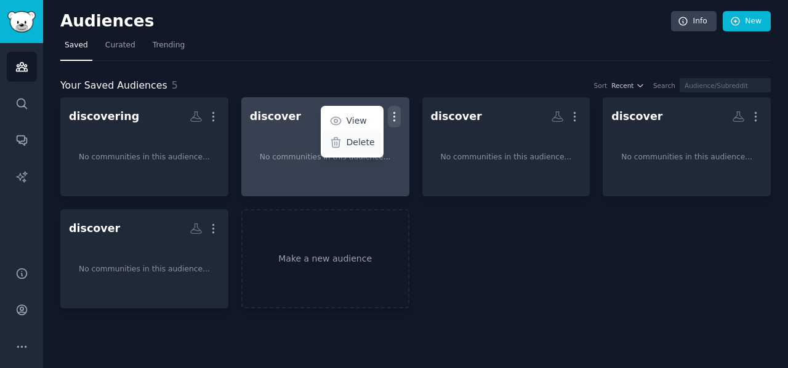
click at [368, 141] on p "Delete" at bounding box center [361, 142] width 28 height 13
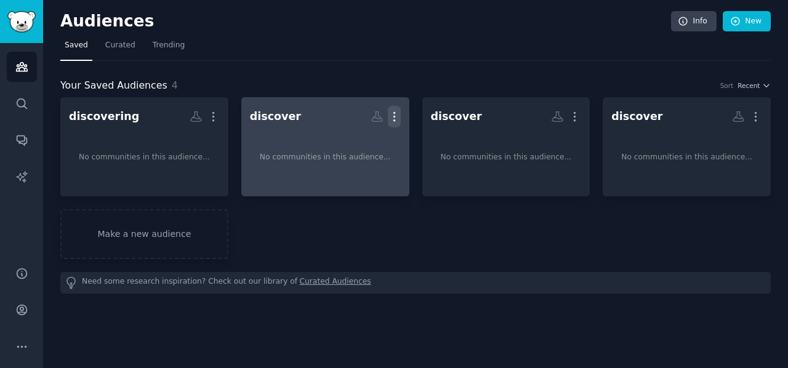
click at [390, 115] on icon "button" at bounding box center [394, 116] width 13 height 13
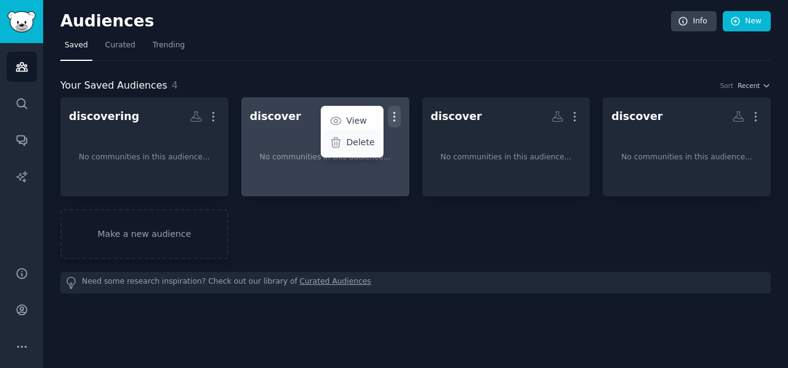
click at [355, 144] on p "Delete" at bounding box center [361, 142] width 28 height 13
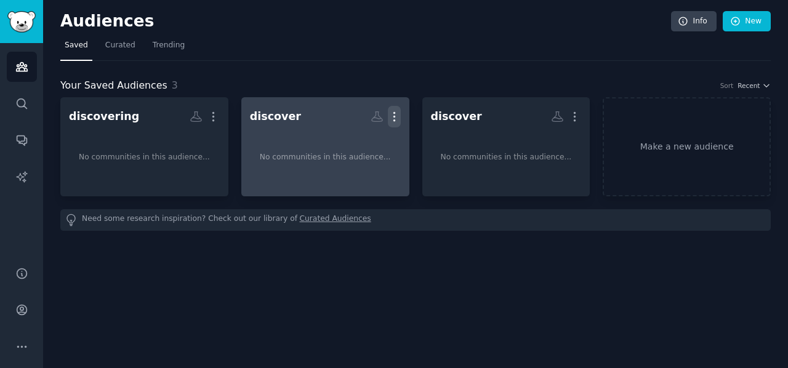
click at [392, 119] on icon "button" at bounding box center [394, 116] width 13 height 13
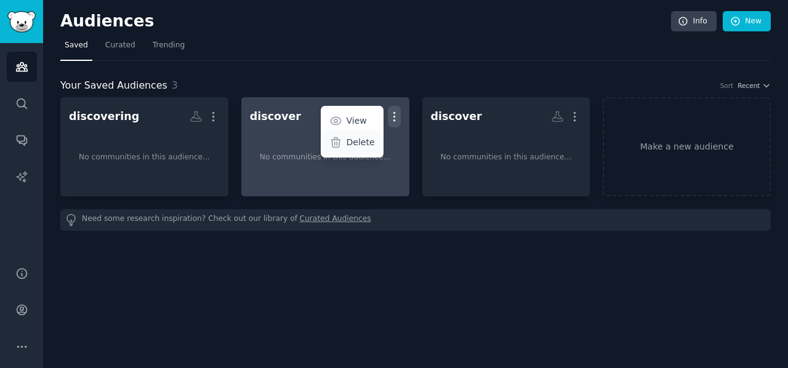
click at [365, 139] on p "Delete" at bounding box center [361, 142] width 28 height 13
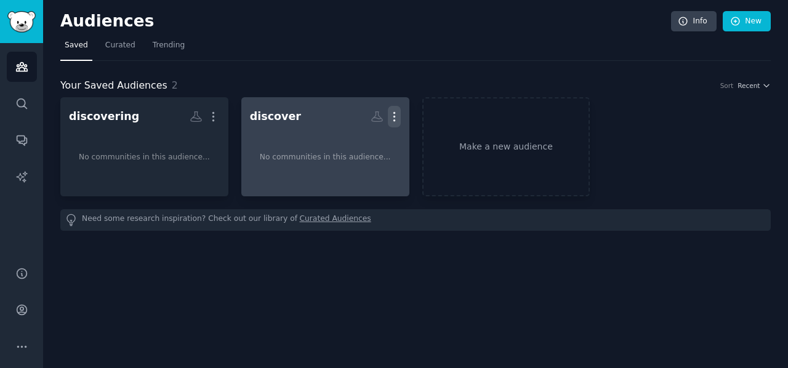
click at [392, 115] on icon "button" at bounding box center [394, 116] width 13 height 13
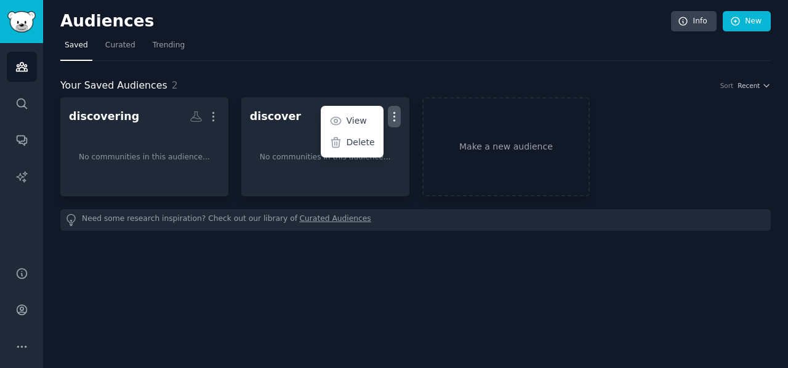
drag, startPoint x: 345, startPoint y: 143, endPoint x: 438, endPoint y: 47, distance: 133.7
click at [342, 142] on icon at bounding box center [335, 142] width 13 height 13
click at [300, 222] on link "Curated Audiences" at bounding box center [335, 220] width 71 height 13
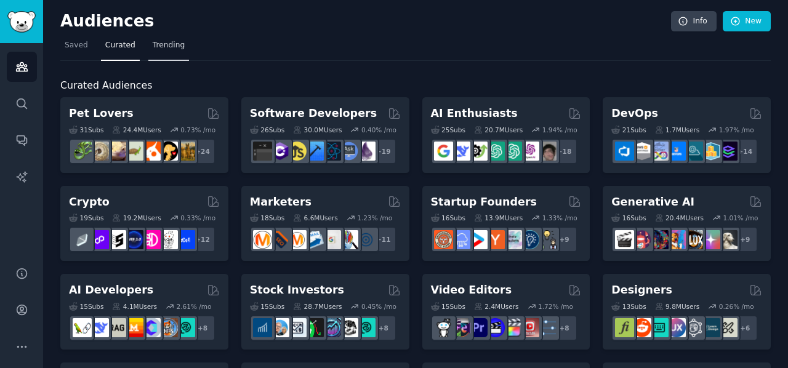
click at [175, 46] on span "Trending" at bounding box center [169, 45] width 32 height 11
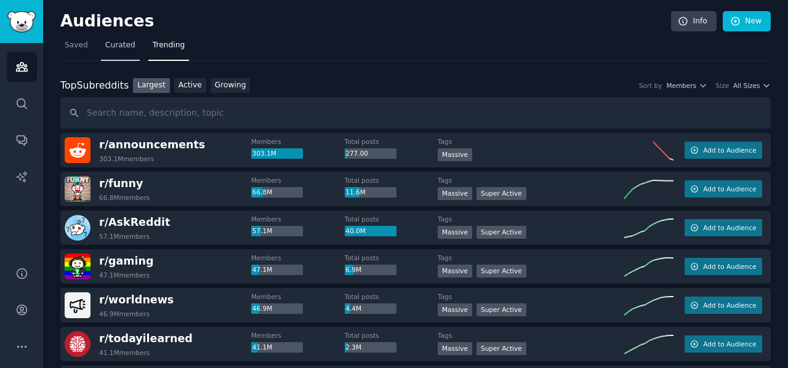
click at [126, 42] on span "Curated" at bounding box center [120, 45] width 30 height 11
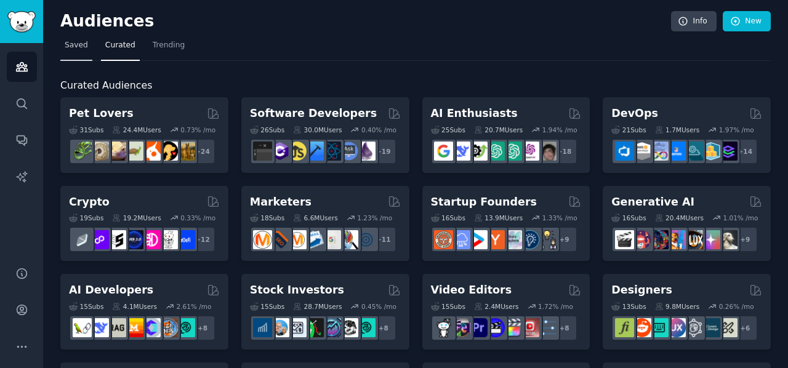
click at [60, 41] on link "Saved" at bounding box center [76, 48] width 32 height 25
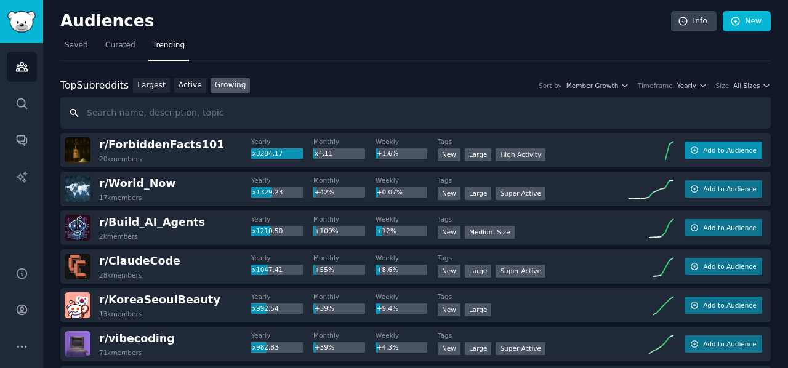
click at [689, 151] on button "Add to Audience" at bounding box center [724, 150] width 78 height 17
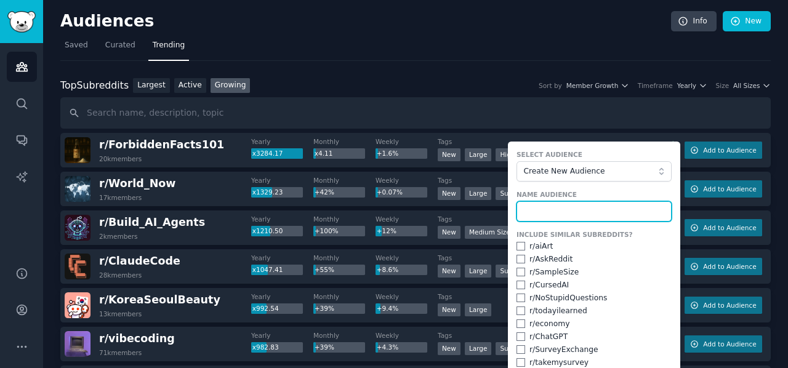
click at [576, 209] on input "text" at bounding box center [594, 211] width 155 height 21
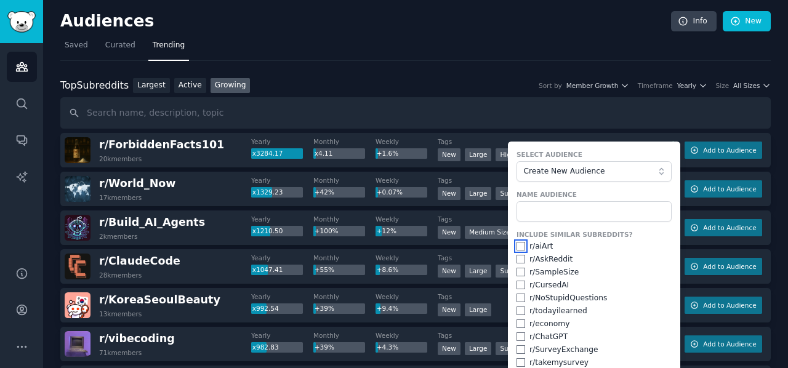
click at [520, 244] on input "checkbox" at bounding box center [521, 246] width 9 height 9
checkbox input "false"
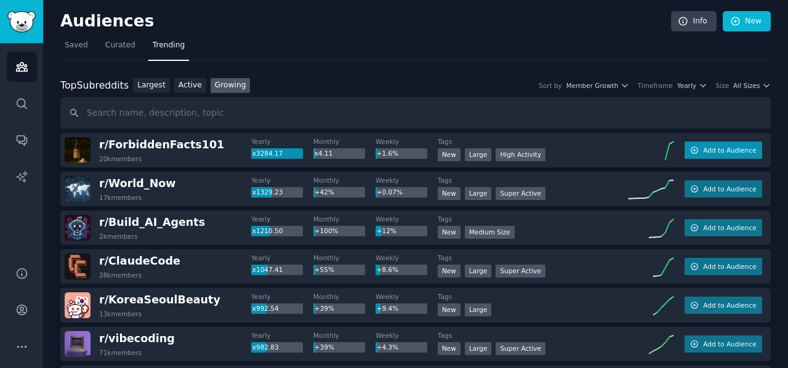
click at [729, 147] on span "Add to Audience" at bounding box center [729, 150] width 53 height 9
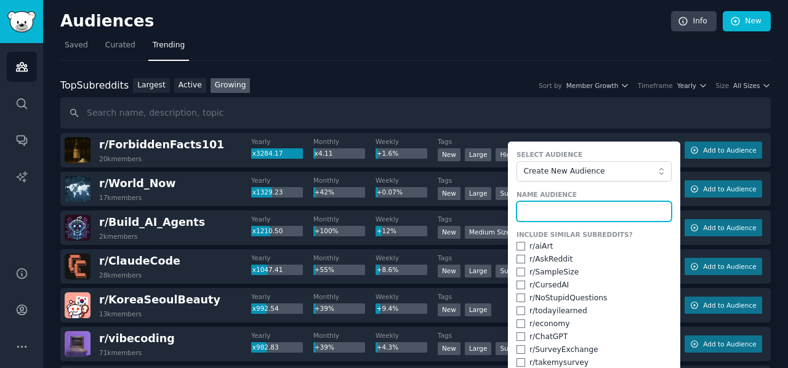
click at [552, 209] on input "text" at bounding box center [594, 211] width 155 height 21
paste input "discover"
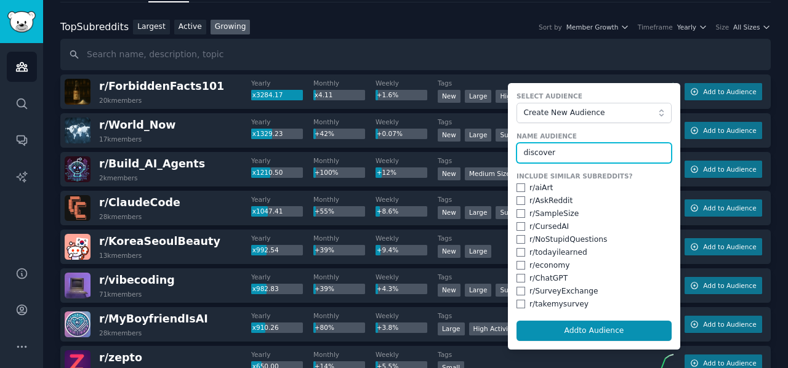
scroll to position [185, 0]
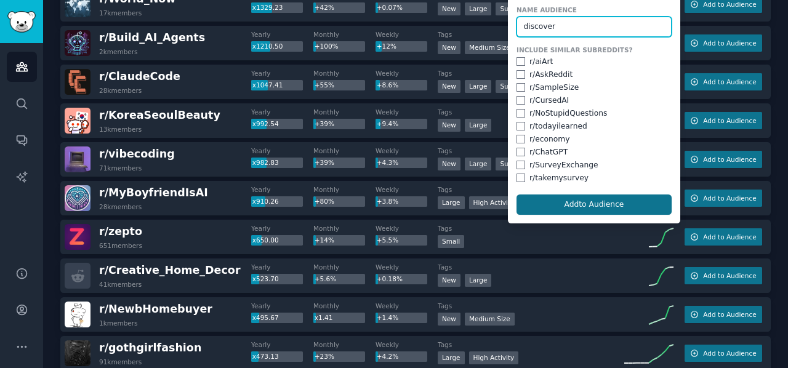
type input "discover"
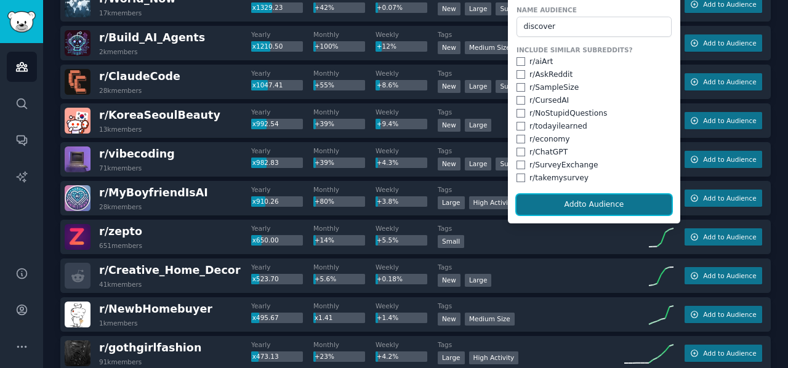
click at [592, 204] on button "Add to Audience" at bounding box center [594, 205] width 155 height 21
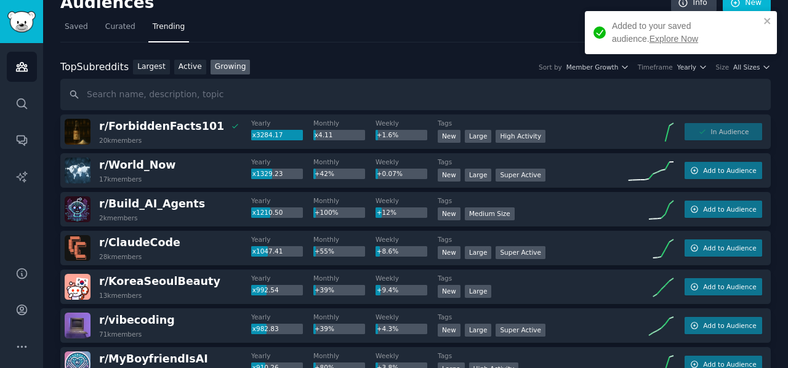
scroll to position [0, 0]
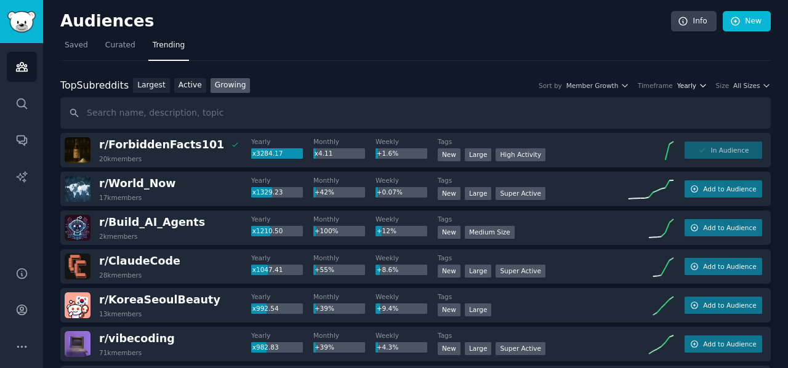
click at [697, 82] on span "Yearly" at bounding box center [686, 85] width 19 height 9
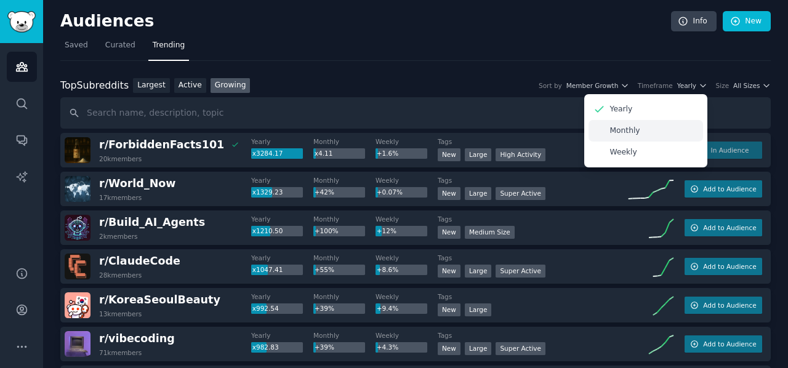
click at [612, 138] on div "Monthly" at bounding box center [646, 131] width 115 height 22
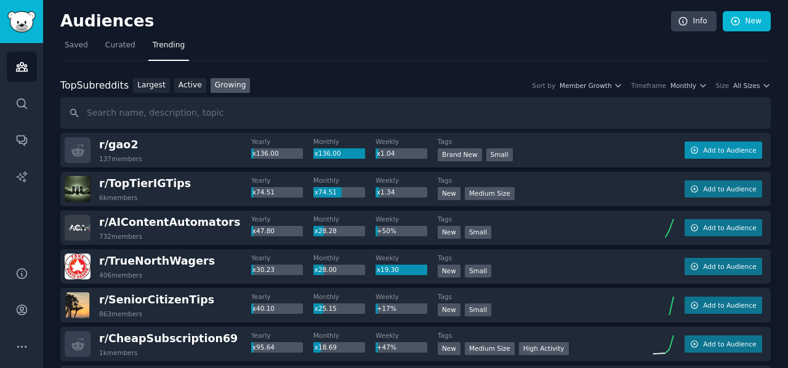
click at [739, 156] on button "Add to Audience" at bounding box center [724, 150] width 78 height 17
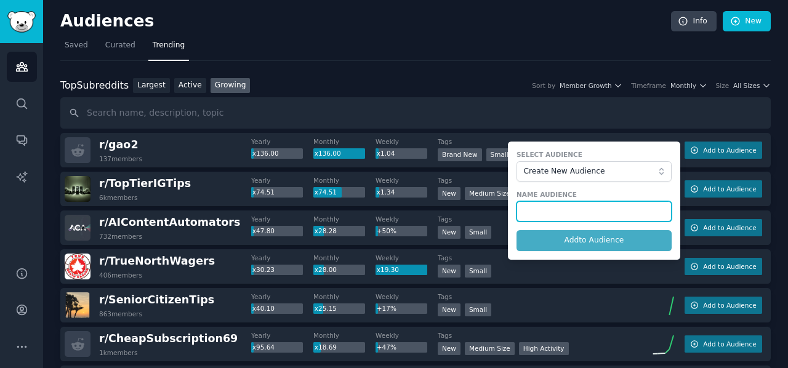
click at [554, 208] on input "text" at bounding box center [594, 211] width 155 height 21
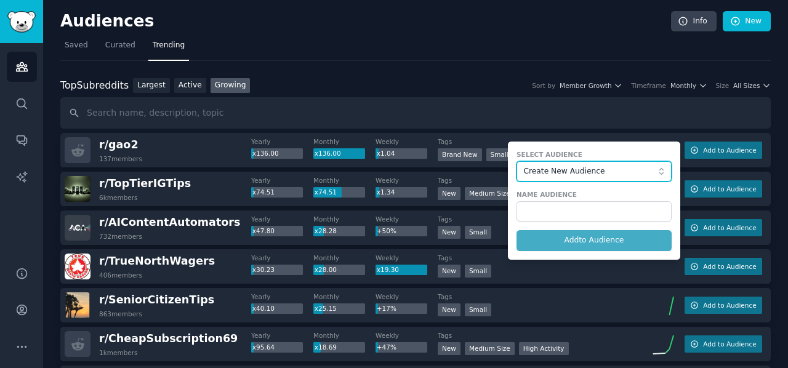
click at [556, 172] on span "Create New Audience" at bounding box center [591, 171] width 135 height 11
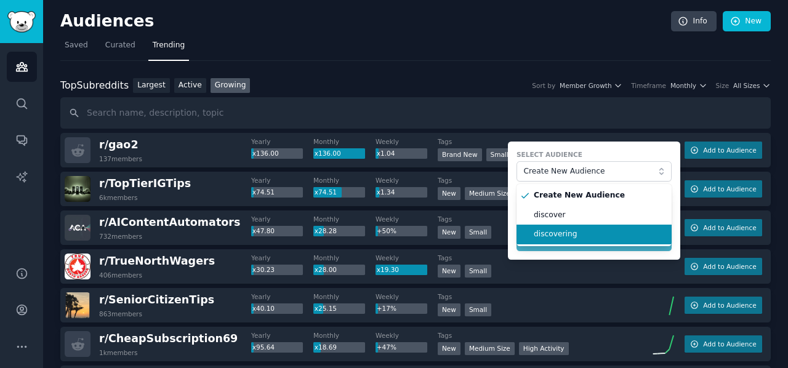
click at [544, 240] on li "discovering" at bounding box center [594, 235] width 155 height 20
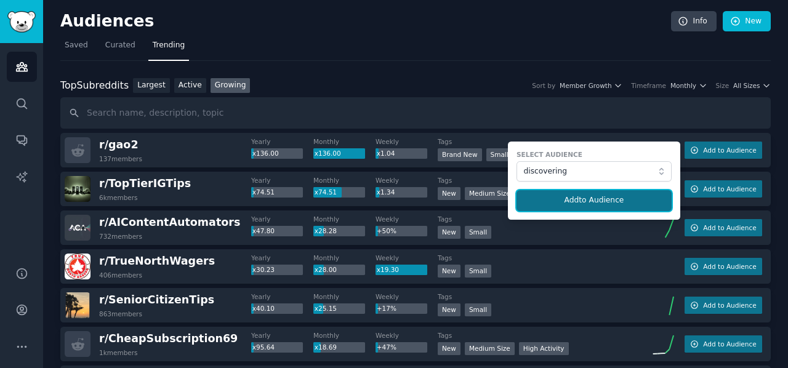
click at [559, 205] on button "Add to Audience" at bounding box center [594, 200] width 155 height 21
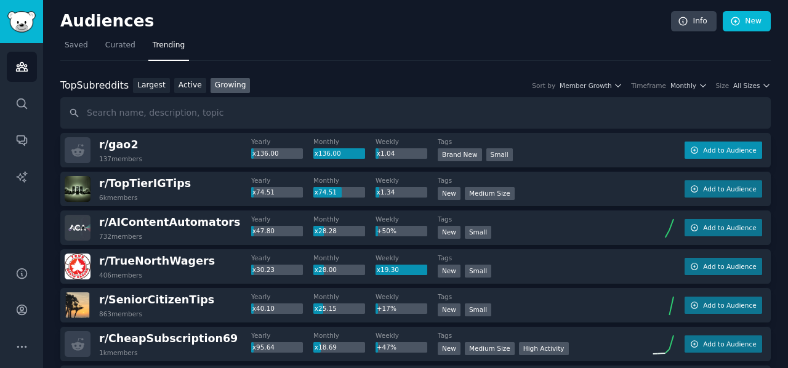
click at [711, 151] on span "Add to Audience" at bounding box center [729, 150] width 53 height 9
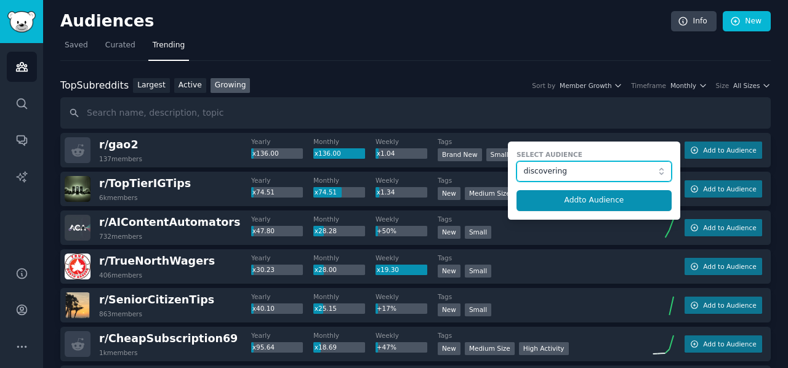
click at [584, 166] on span "discovering" at bounding box center [591, 171] width 135 height 11
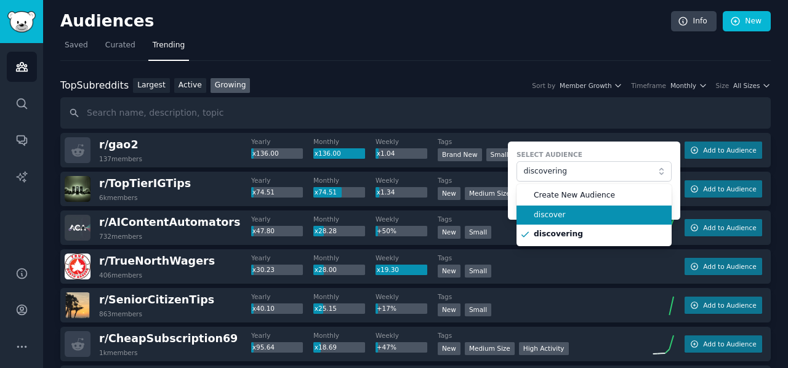
click at [558, 210] on span "discover" at bounding box center [598, 215] width 129 height 11
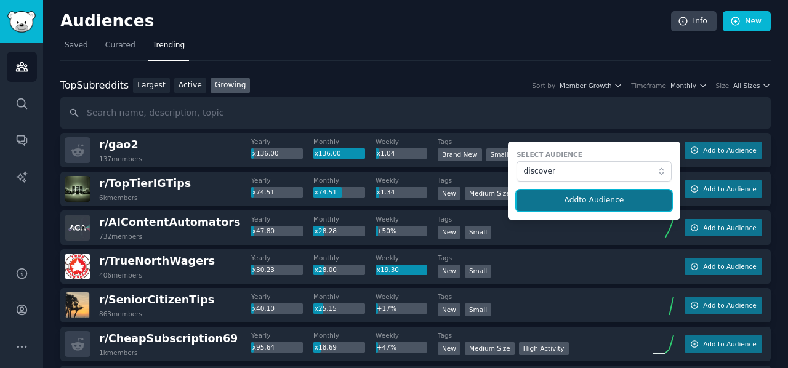
click at [557, 198] on button "Add to Audience" at bounding box center [594, 200] width 155 height 21
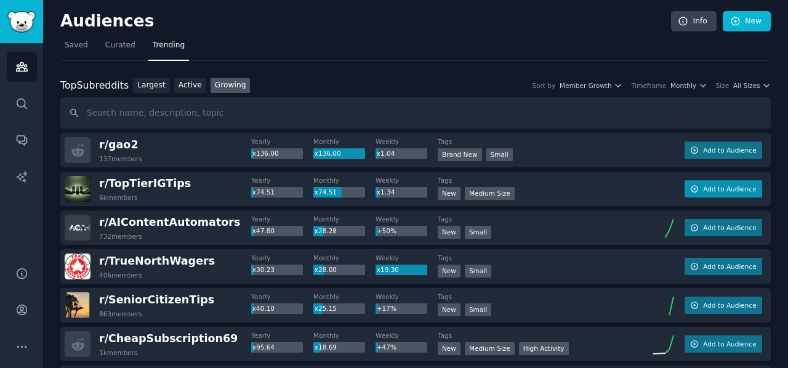
click at [685, 187] on button "Add to Audience" at bounding box center [724, 188] width 78 height 17
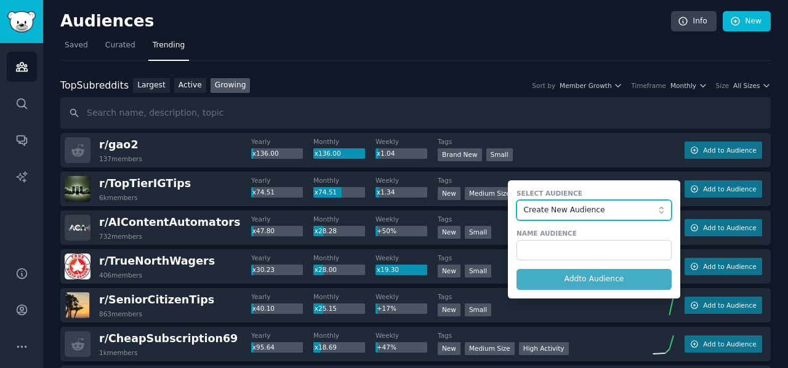
click at [571, 207] on span "Create New Audience" at bounding box center [591, 210] width 135 height 11
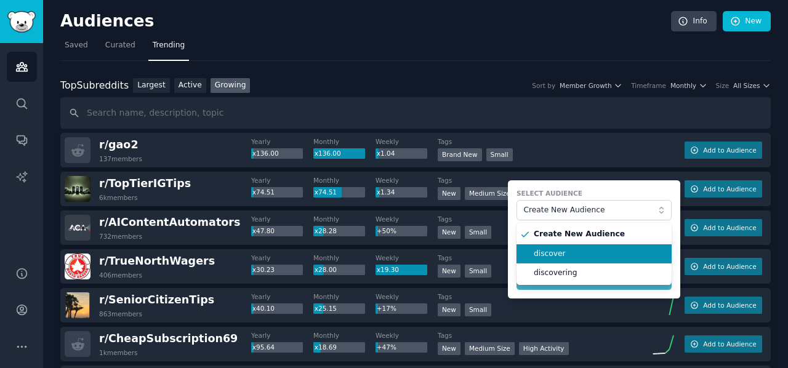
click at [544, 249] on span "discover" at bounding box center [598, 254] width 129 height 11
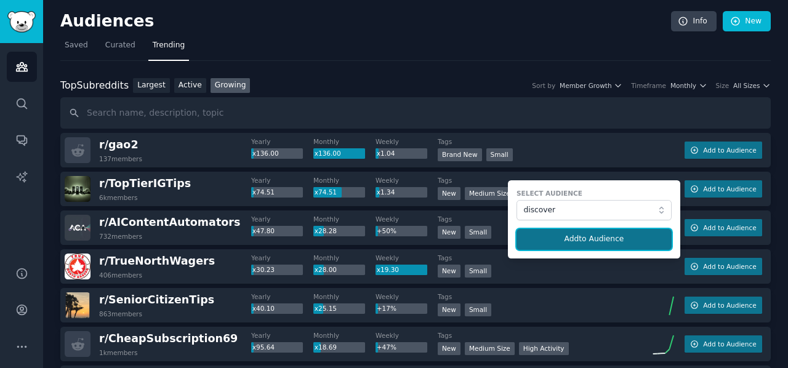
click at [543, 232] on button "Add to Audience" at bounding box center [594, 239] width 155 height 21
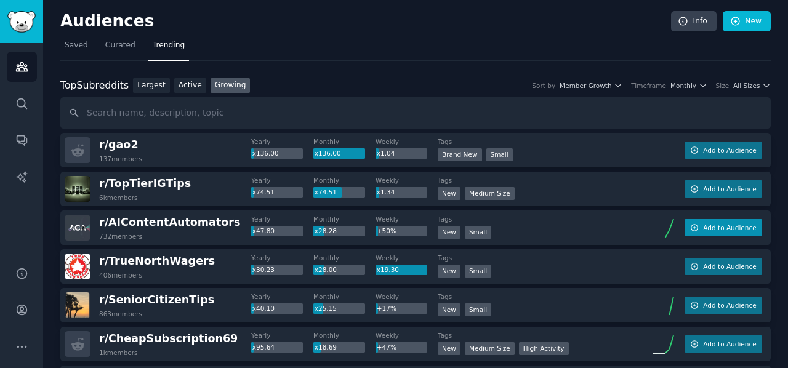
click at [737, 228] on span "Add to Audience" at bounding box center [729, 228] width 53 height 9
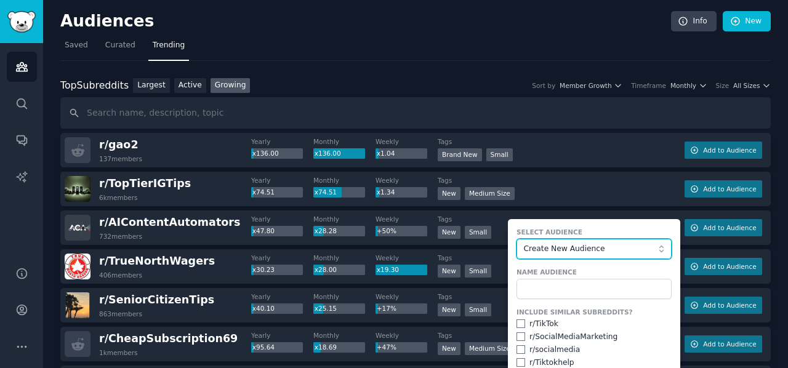
click at [581, 246] on span "Create New Audience" at bounding box center [591, 249] width 135 height 11
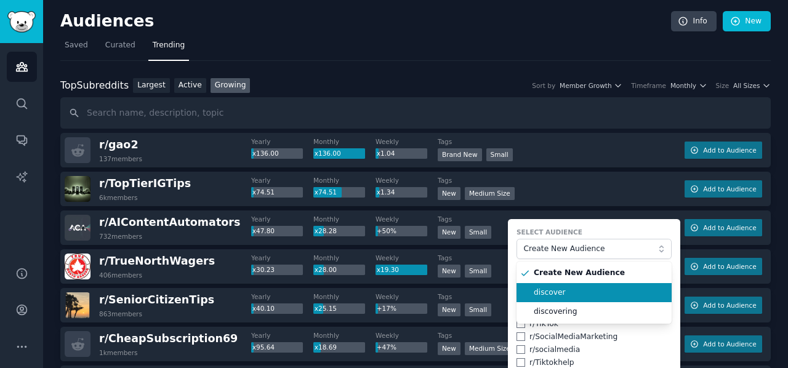
click at [579, 288] on span "discover" at bounding box center [598, 293] width 129 height 11
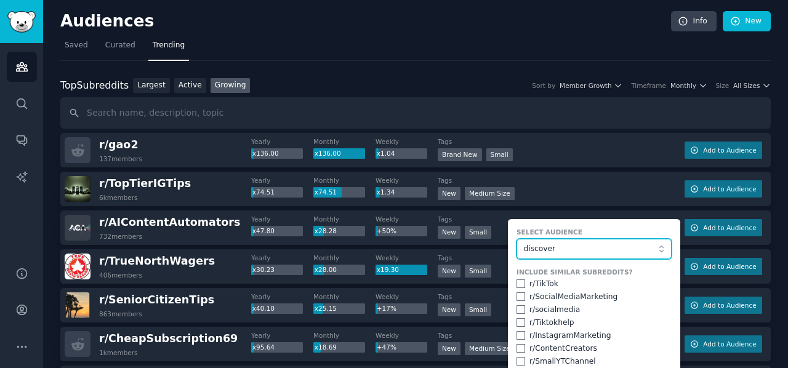
scroll to position [123, 0]
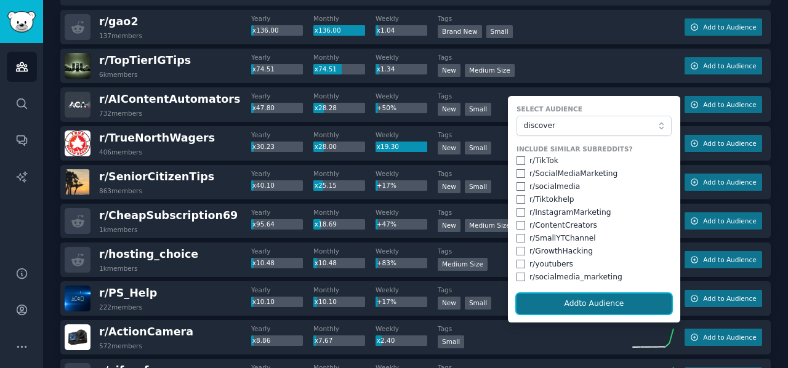
click at [575, 301] on button "Add to Audience" at bounding box center [594, 304] width 155 height 21
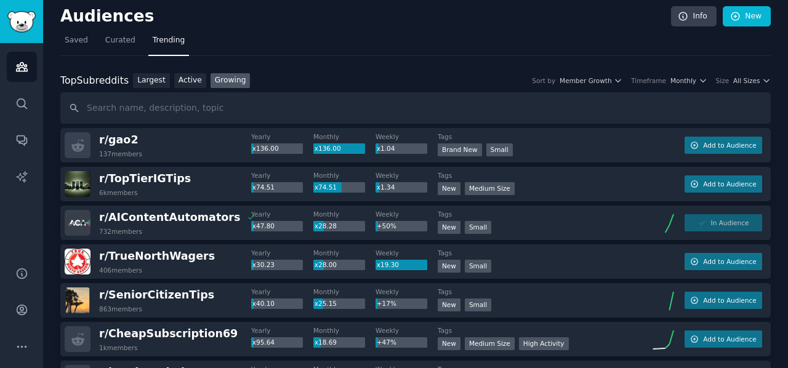
scroll to position [0, 0]
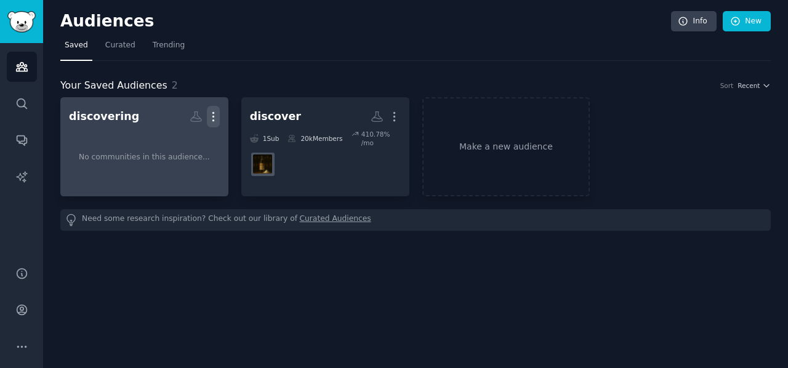
click at [208, 108] on button "More" at bounding box center [213, 117] width 13 height 22
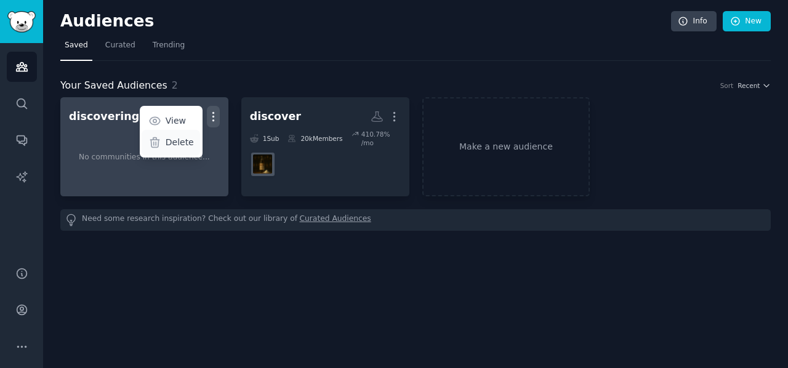
click at [184, 141] on p "Delete" at bounding box center [180, 142] width 28 height 13
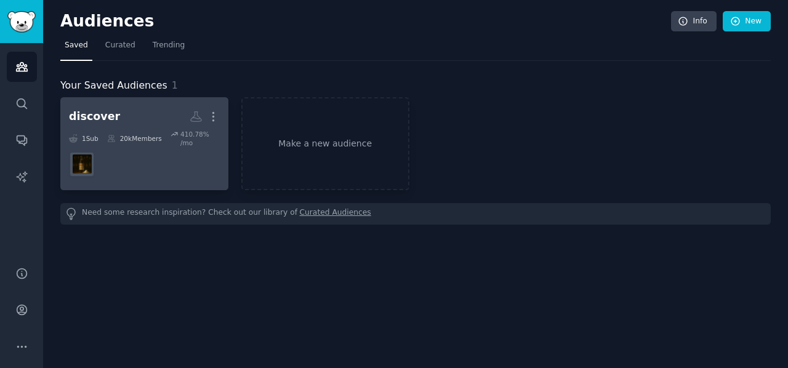
click at [127, 107] on h2 "discover Custom Audience More" at bounding box center [144, 117] width 151 height 22
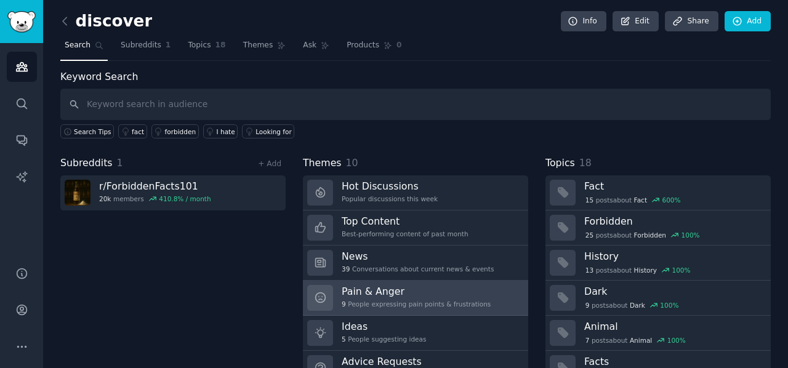
click at [343, 296] on div "Pain & Anger 9 People expressing pain points & frustrations" at bounding box center [416, 298] width 149 height 26
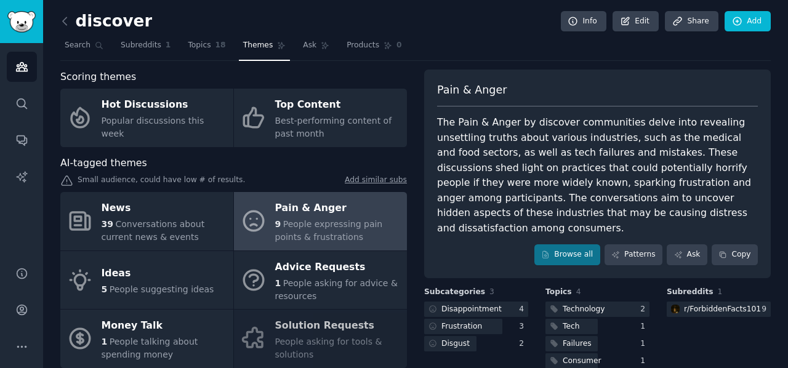
scroll to position [62, 0]
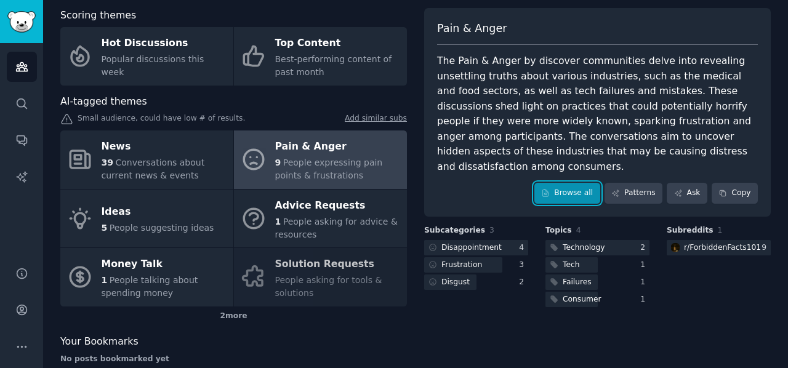
click at [550, 189] on icon at bounding box center [545, 193] width 9 height 9
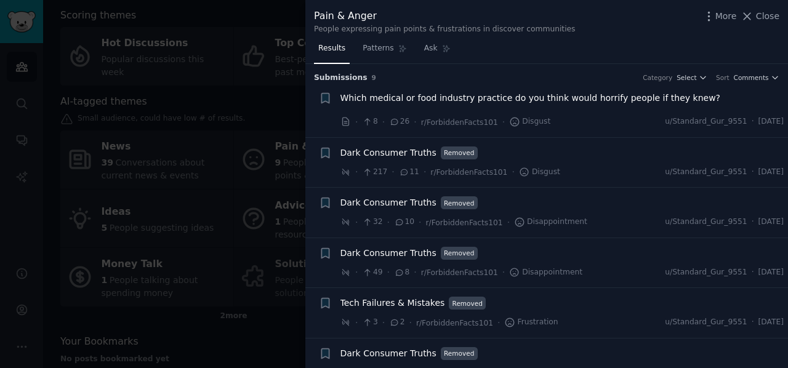
click at [240, 91] on div at bounding box center [394, 184] width 788 height 368
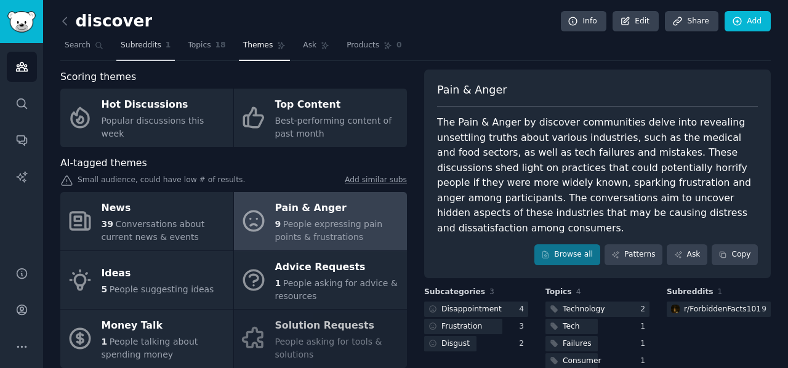
click at [147, 43] on span "Subreddits" at bounding box center [141, 45] width 41 height 11
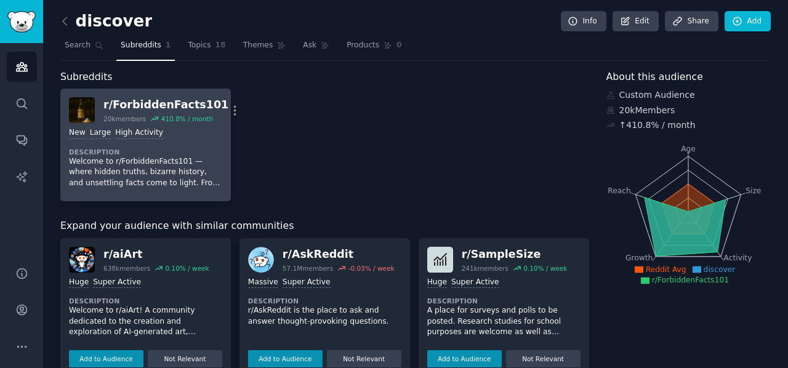
click at [137, 97] on div "r/ ForbiddenFacts101" at bounding box center [165, 104] width 125 height 15
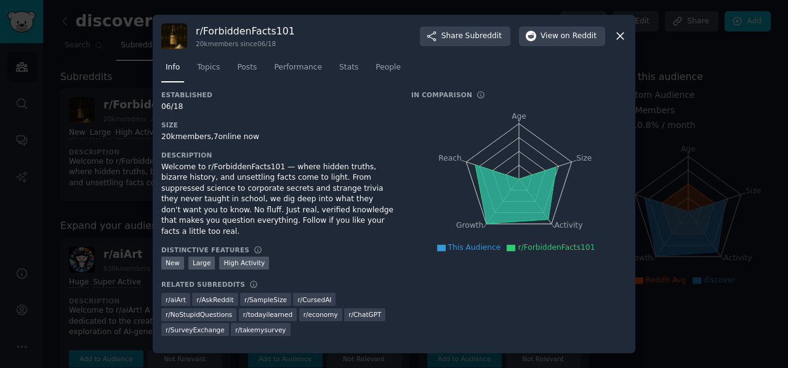
click at [326, 211] on div "Welcome to r/ForbiddenFacts101 — where hidden truths, bizarre history, and unse…" at bounding box center [277, 200] width 233 height 76
drag, startPoint x: 271, startPoint y: 33, endPoint x: 203, endPoint y: 36, distance: 67.8
click at [203, 36] on h3 "r/ ForbiddenFacts101" at bounding box center [245, 31] width 99 height 13
copy h3 "ForbiddenFacts"
drag, startPoint x: 306, startPoint y: 171, endPoint x: 350, endPoint y: 176, distance: 44.0
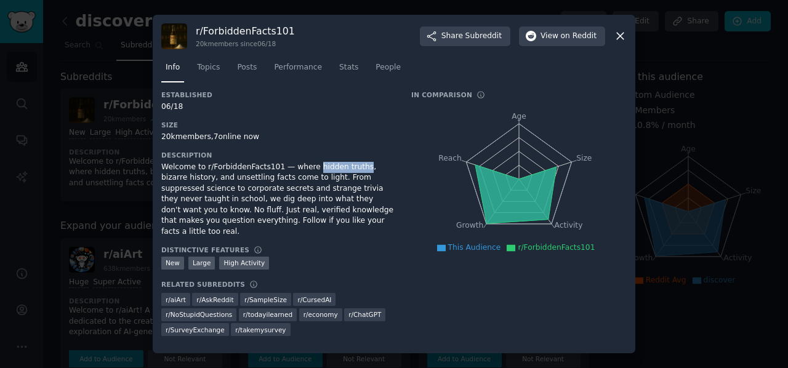
click at [350, 176] on div "Welcome to r/ForbiddenFacts101 — where hidden truths, bizarre history, and unse…" at bounding box center [277, 200] width 233 height 76
copy div "hidden truths"
click at [254, 188] on div "Welcome to r/ForbiddenFacts101 — where hidden truths, bizarre history, and unse…" at bounding box center [277, 200] width 233 height 76
drag, startPoint x: 352, startPoint y: 173, endPoint x: 183, endPoint y: 184, distance: 169.7
click at [183, 184] on div "Welcome to r/ForbiddenFacts101 — where hidden truths, bizarre history, and unse…" at bounding box center [277, 200] width 233 height 76
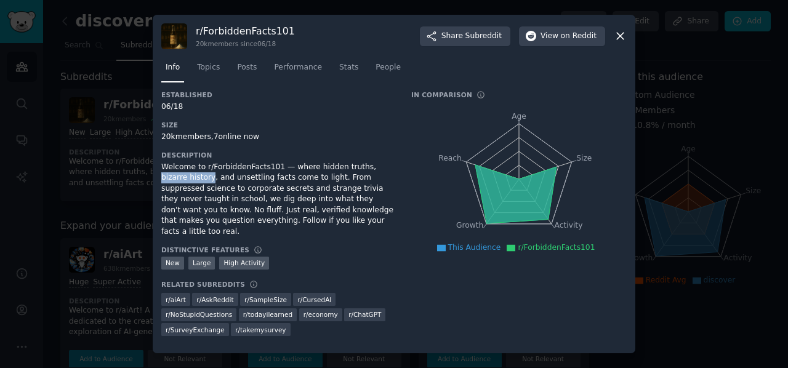
copy div "bizarre history"
click at [206, 67] on span "Topics" at bounding box center [208, 67] width 23 height 11
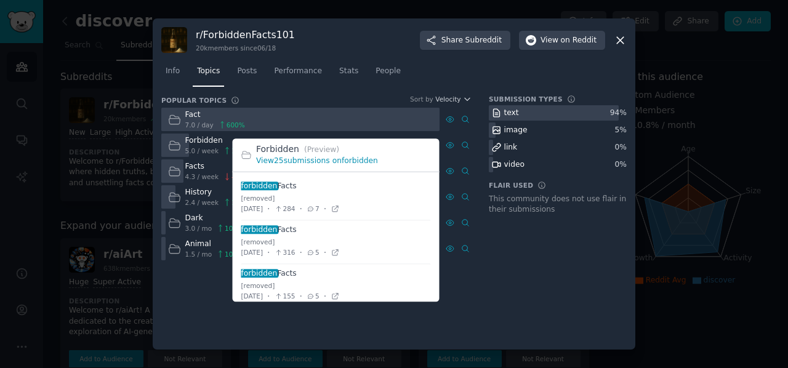
click at [275, 160] on link "View 25 submissions on forbidden" at bounding box center [317, 161] width 122 height 9
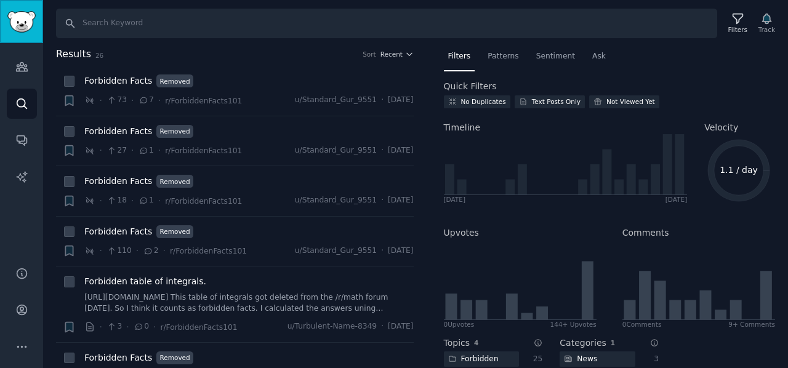
click at [30, 17] on img "Sidebar" at bounding box center [21, 22] width 28 height 22
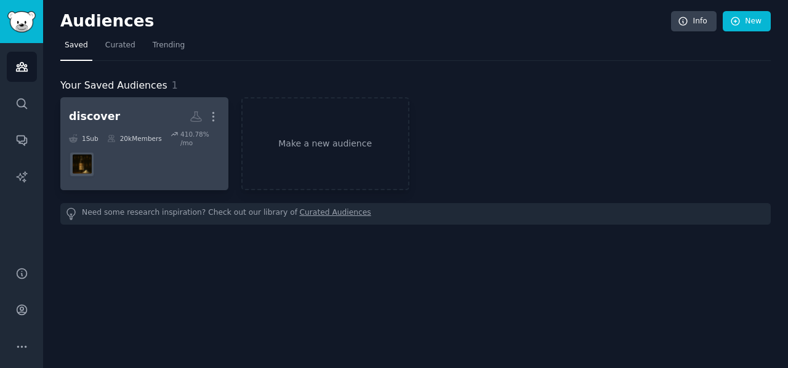
click at [100, 113] on div "discover" at bounding box center [94, 116] width 51 height 15
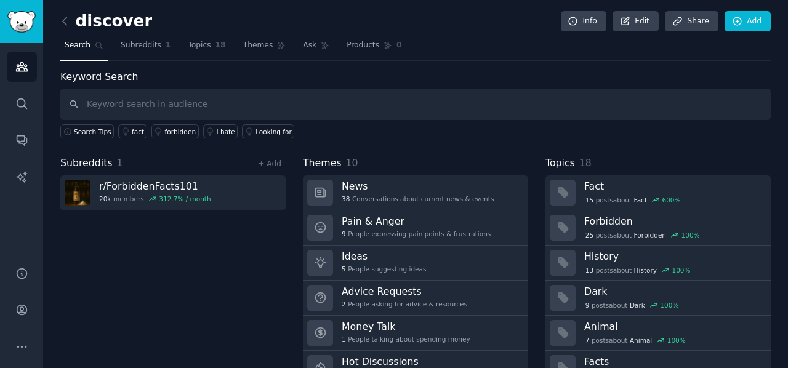
click at [76, 20] on h2 "discover" at bounding box center [106, 22] width 92 height 20
click at [64, 18] on icon at bounding box center [65, 21] width 13 height 13
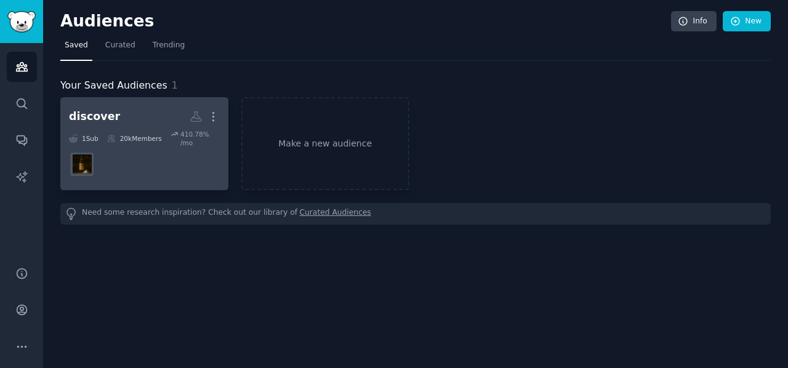
click at [126, 104] on link "discover More 1 Sub 20k Members 410.78 % /mo" at bounding box center [144, 143] width 168 height 93
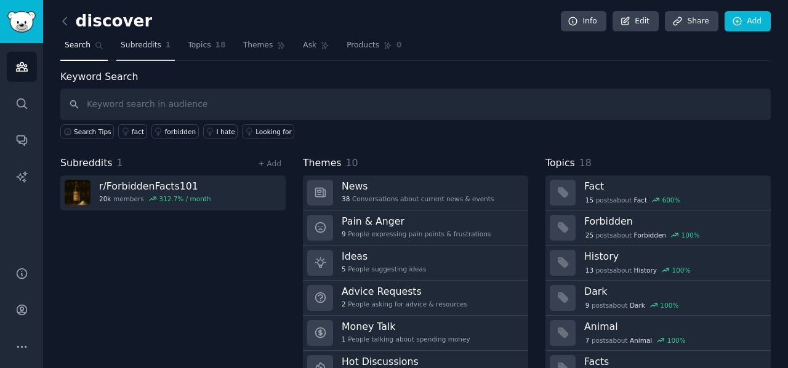
click at [149, 46] on span "Subreddits" at bounding box center [141, 45] width 41 height 11
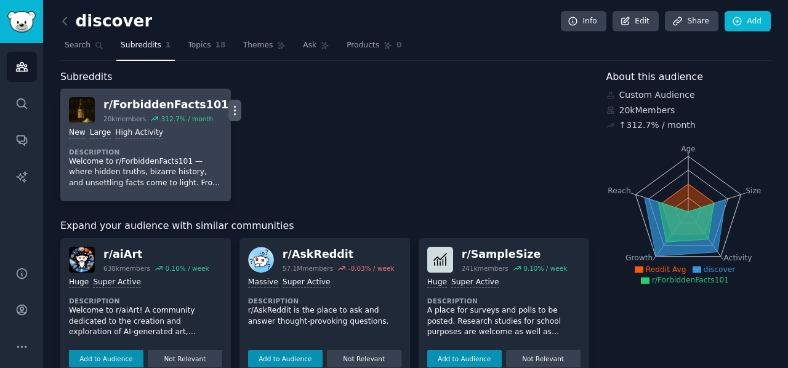
click at [228, 104] on icon "button" at bounding box center [234, 110] width 13 height 13
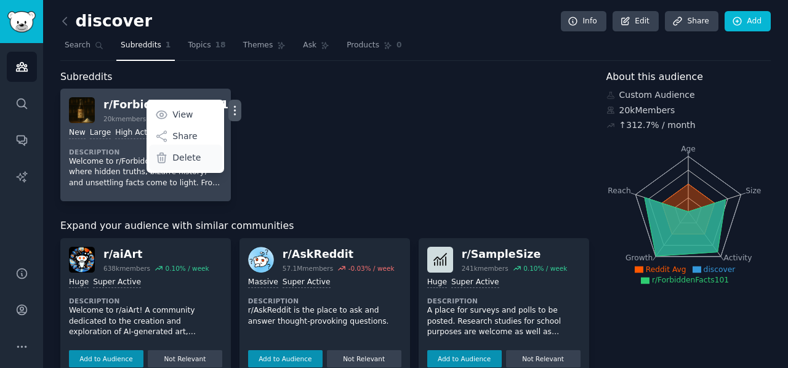
click at [172, 157] on p "Delete" at bounding box center [186, 158] width 28 height 13
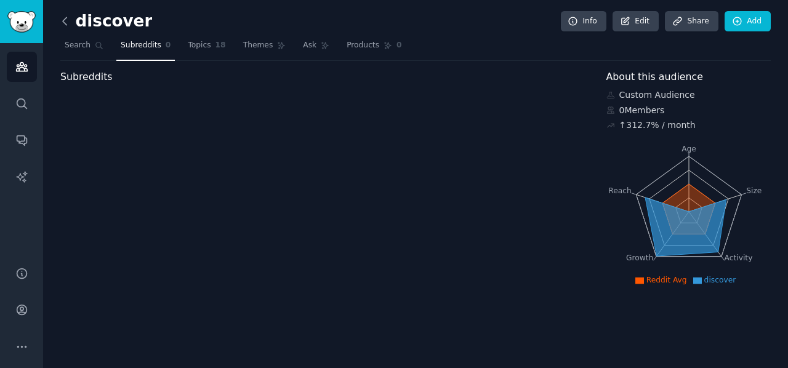
click at [67, 23] on icon at bounding box center [65, 21] width 13 height 13
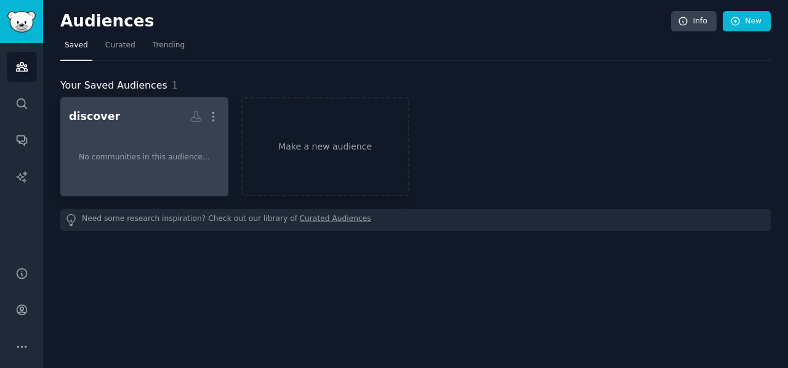
click at [156, 160] on div "No communities in this audience..." at bounding box center [144, 157] width 131 height 11
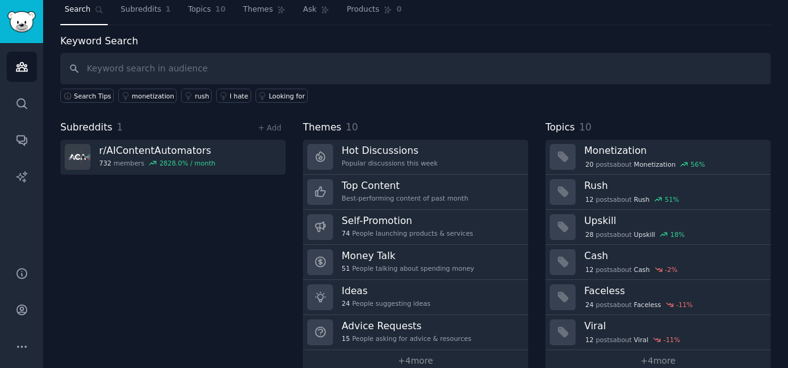
scroll to position [54, 0]
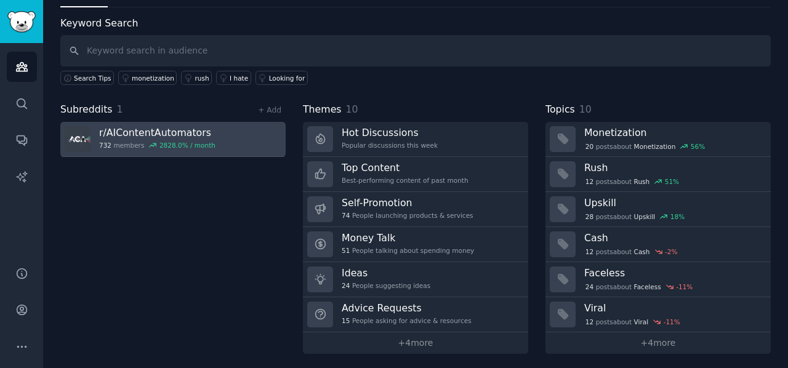
click at [156, 134] on h3 "r/ AIContentAutomators" at bounding box center [157, 132] width 116 height 13
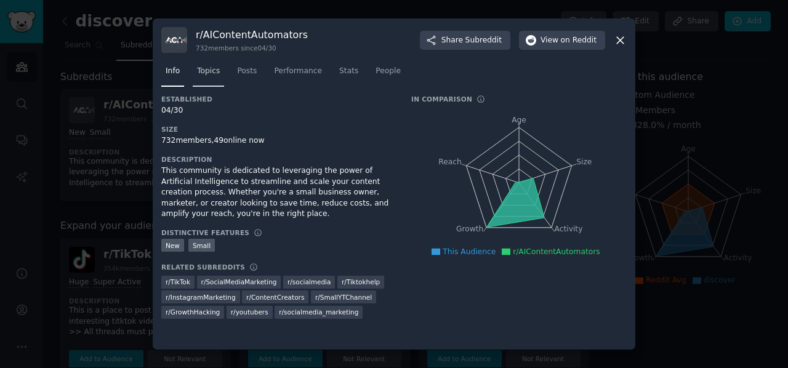
click at [204, 67] on span "Topics" at bounding box center [208, 71] width 23 height 11
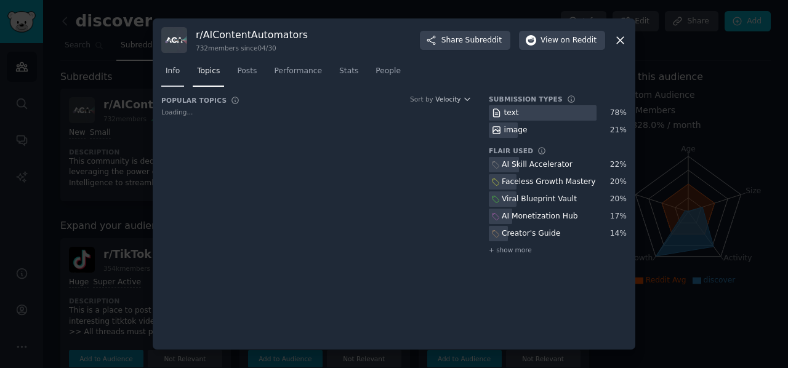
click at [174, 73] on span "Info" at bounding box center [173, 71] width 14 height 11
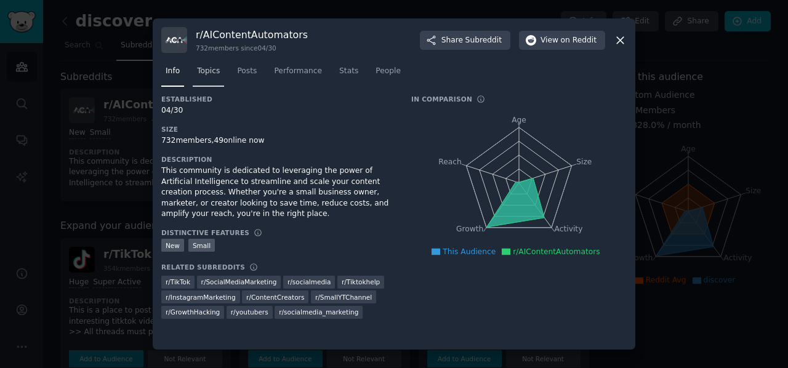
click at [193, 73] on link "Topics" at bounding box center [208, 74] width 31 height 25
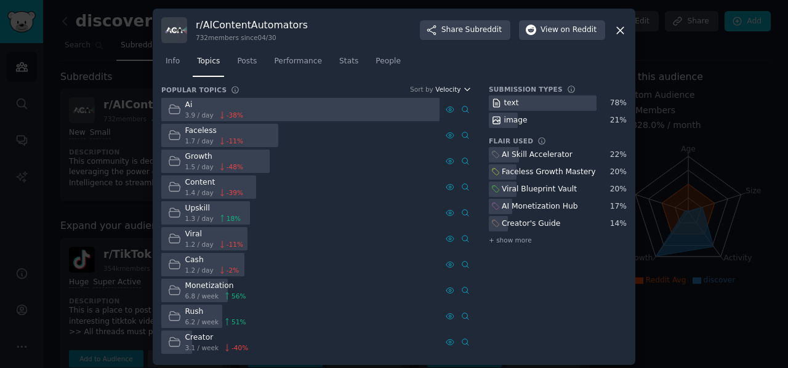
click at [450, 88] on span "Velocity" at bounding box center [447, 89] width 25 height 9
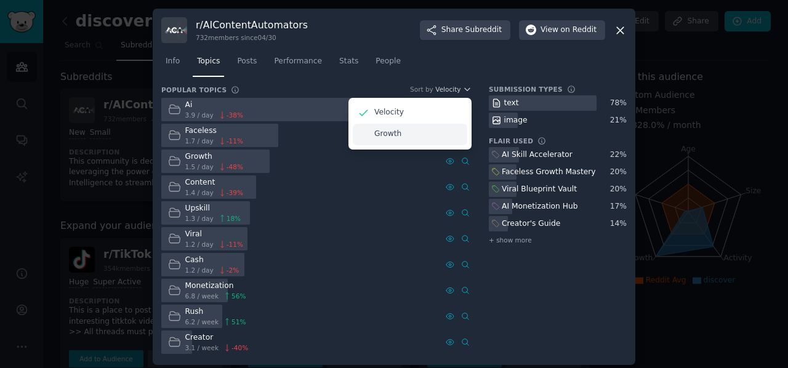
click at [390, 140] on div "Growth" at bounding box center [410, 135] width 115 height 22
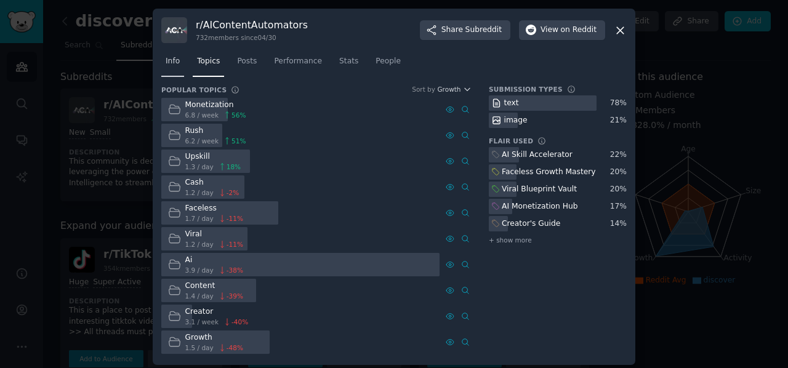
click at [170, 71] on link "Info" at bounding box center [172, 64] width 23 height 25
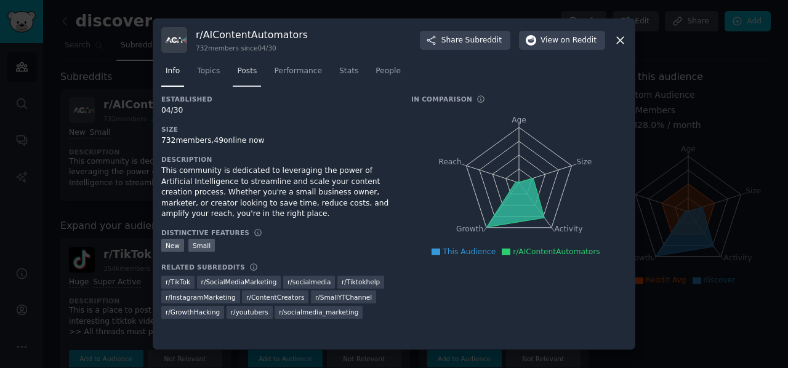
click at [253, 73] on span "Posts" at bounding box center [247, 71] width 20 height 11
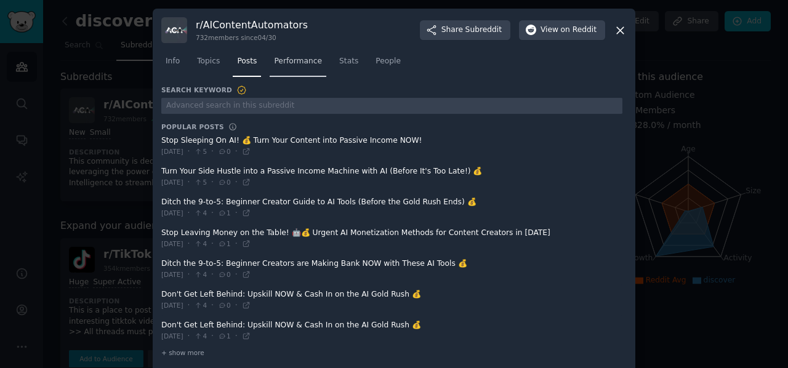
click at [276, 65] on span "Performance" at bounding box center [298, 61] width 48 height 11
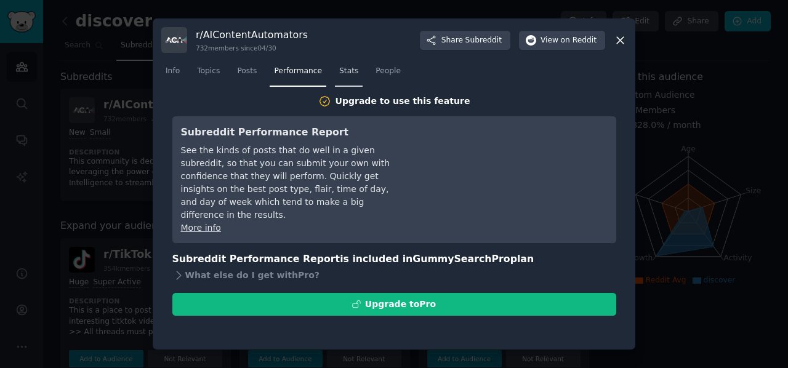
click at [339, 75] on span "Stats" at bounding box center [348, 71] width 19 height 11
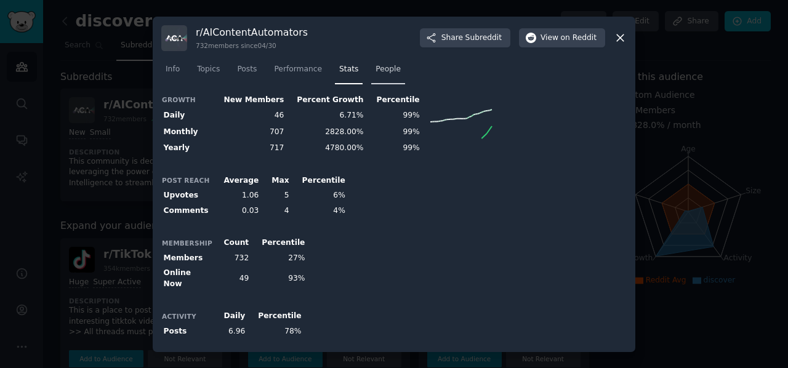
click at [371, 76] on link "People" at bounding box center [388, 72] width 34 height 25
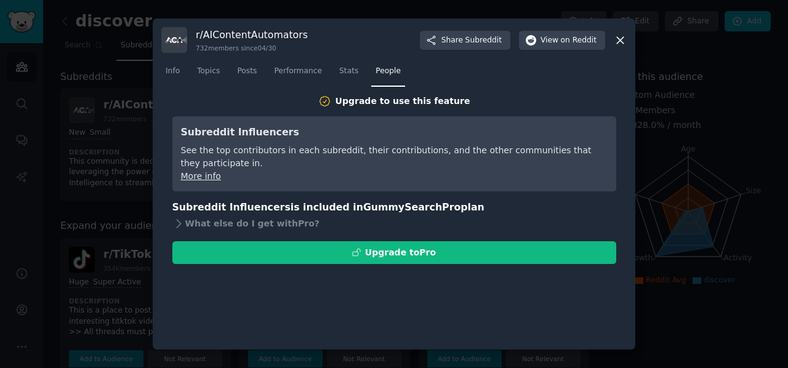
click at [622, 36] on icon at bounding box center [620, 40] width 13 height 13
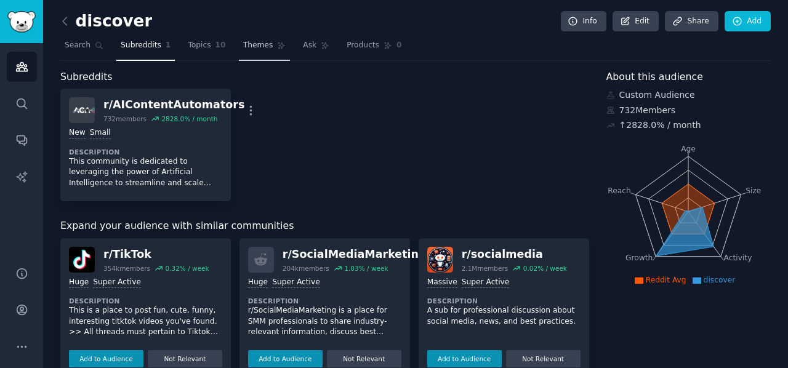
click at [243, 48] on span "Themes" at bounding box center [258, 45] width 30 height 11
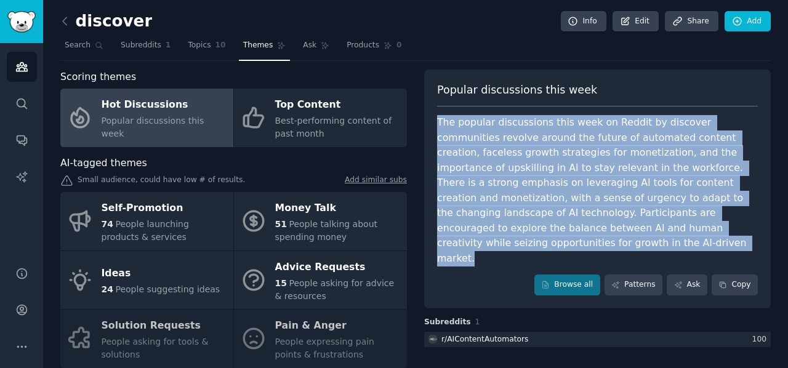
drag, startPoint x: 432, startPoint y: 122, endPoint x: 689, endPoint y: 231, distance: 278.4
click at [689, 231] on div "Popular discussions this week The popular discussions this week on Reddit by di…" at bounding box center [597, 189] width 347 height 239
copy div "The popular discussions this week on Reddit by discover communities revolve aro…"
click at [480, 222] on div "The popular discussions this week on Reddit by discover communities revolve aro…" at bounding box center [597, 190] width 321 height 151
click at [514, 169] on div "The popular discussions this week on Reddit by discover communities revolve aro…" at bounding box center [597, 190] width 321 height 151
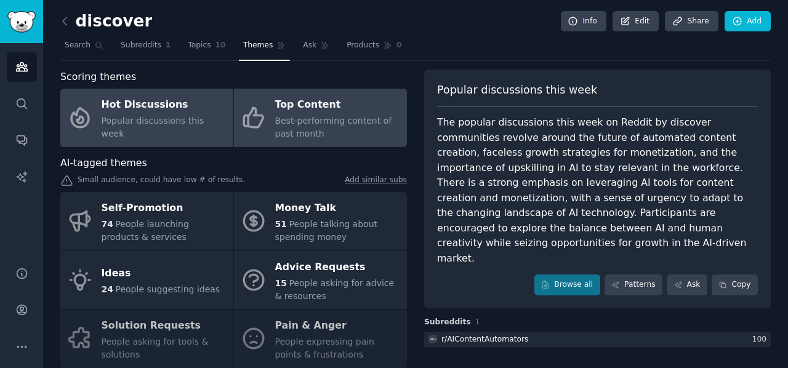
click at [308, 135] on div "Best-performing content of past month" at bounding box center [338, 128] width 126 height 26
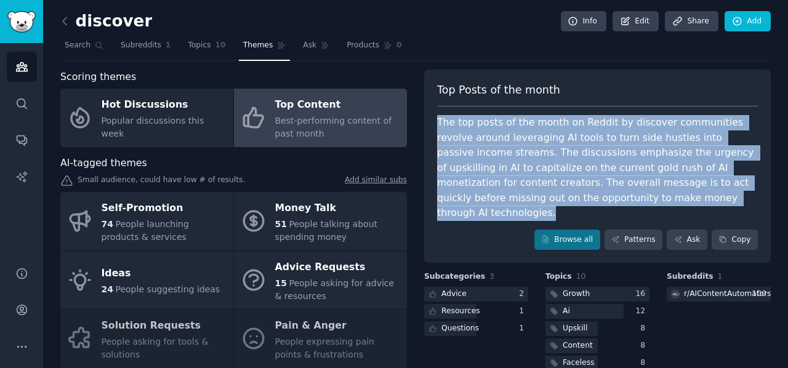
drag, startPoint x: 430, startPoint y: 114, endPoint x: 664, endPoint y: 201, distance: 249.0
click at [664, 201] on div "Top Posts of the month The top posts of the month on Reddit by discover communi…" at bounding box center [597, 167] width 347 height 194
copy div "The top posts of the month on Reddit by discover communities revolve around lev…"
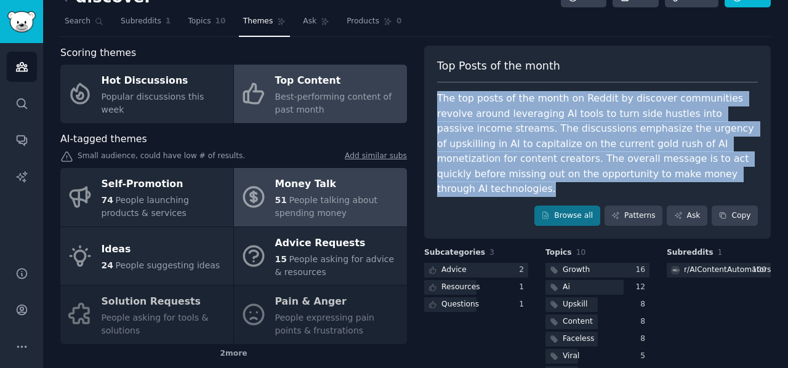
scroll to position [62, 0]
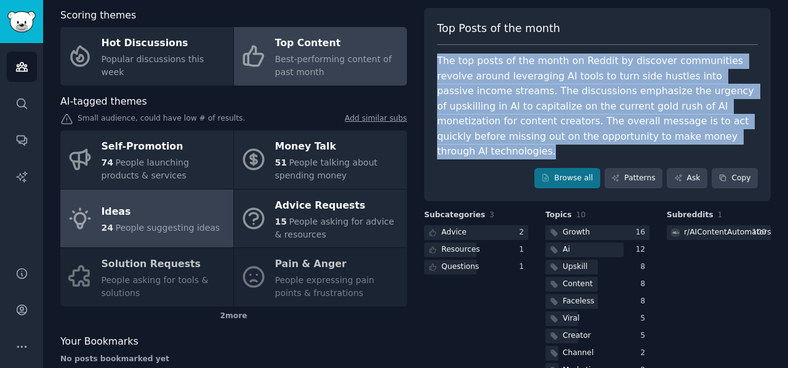
click at [185, 231] on span "People suggesting ideas" at bounding box center [167, 228] width 105 height 10
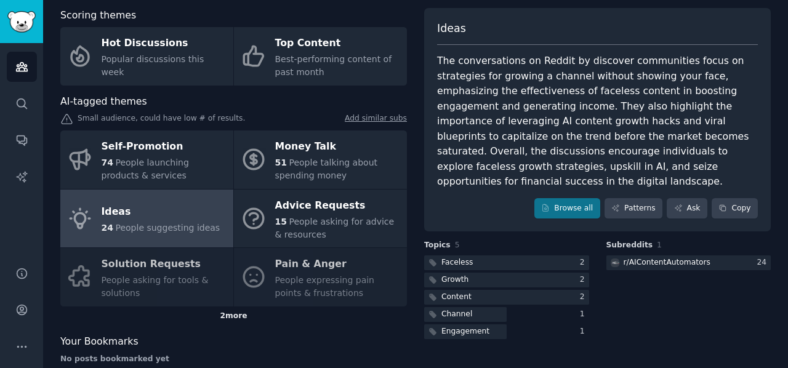
click at [219, 318] on div "2 more" at bounding box center [233, 317] width 347 height 20
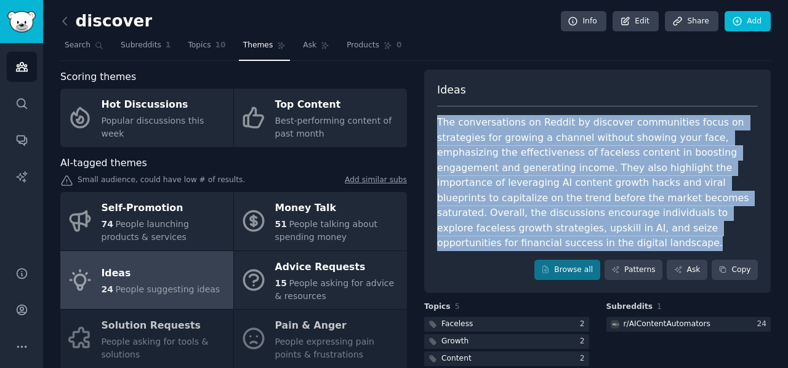
drag, startPoint x: 435, startPoint y: 123, endPoint x: 631, endPoint y: 225, distance: 220.9
click at [631, 225] on div "Ideas The conversations on Reddit by discover communities focus on strategies f…" at bounding box center [597, 182] width 347 height 224
copy div "The conversations on Reddit by discover communities focus on strategies for gro…"
click at [422, 220] on div "Scoring themes Hot Discussions Popular discussions this week Top Content Best-p…" at bounding box center [415, 272] width 711 height 405
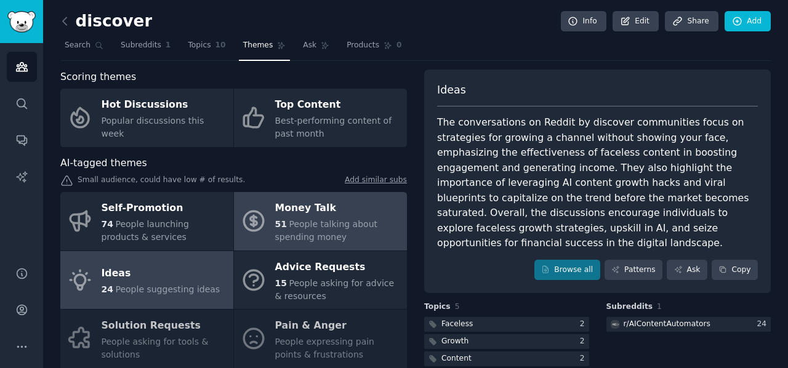
click at [299, 242] on span "People talking about spending money" at bounding box center [326, 230] width 103 height 23
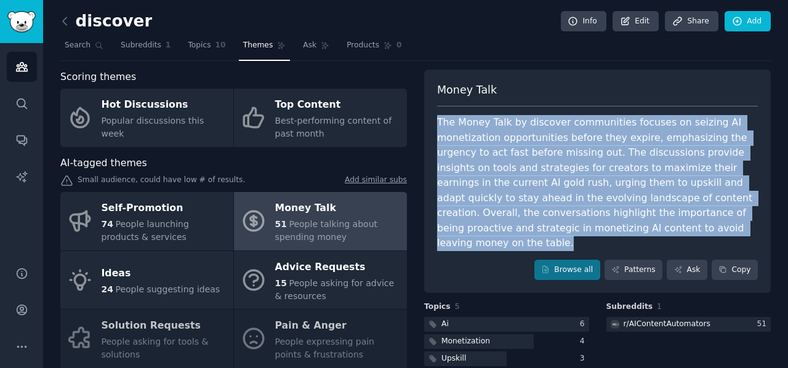
drag, startPoint x: 435, startPoint y: 120, endPoint x: 636, endPoint y: 225, distance: 227.0
click at [636, 225] on div "Money Talk The Money Talk by discover communities focuses on seizing AI monetiz…" at bounding box center [597, 182] width 347 height 224
copy div "The Money Talk by discover communities focuses on seizing AI monetization oppor…"
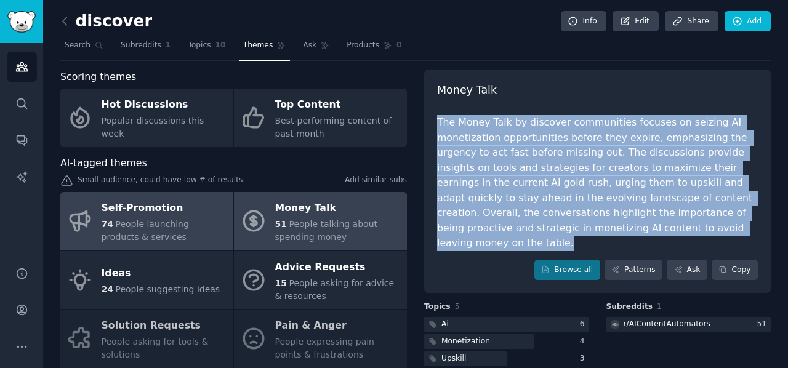
click at [217, 234] on div "74 People launching products & services" at bounding box center [165, 231] width 126 height 26
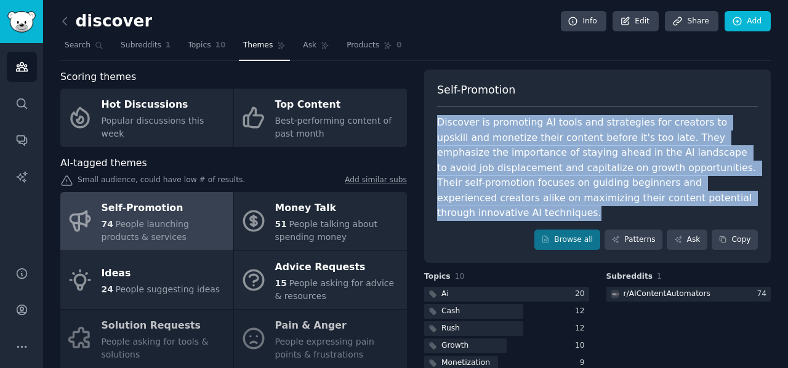
drag, startPoint x: 430, startPoint y: 121, endPoint x: 665, endPoint y: 203, distance: 248.9
click at [665, 203] on div "Self-Promotion Discover is promoting AI tools and strategies for creators to up…" at bounding box center [597, 167] width 347 height 194
copy div "Discover is promoting AI tools and strategies for creators to upskill and monet…"
